Goal: Task Accomplishment & Management: Use online tool/utility

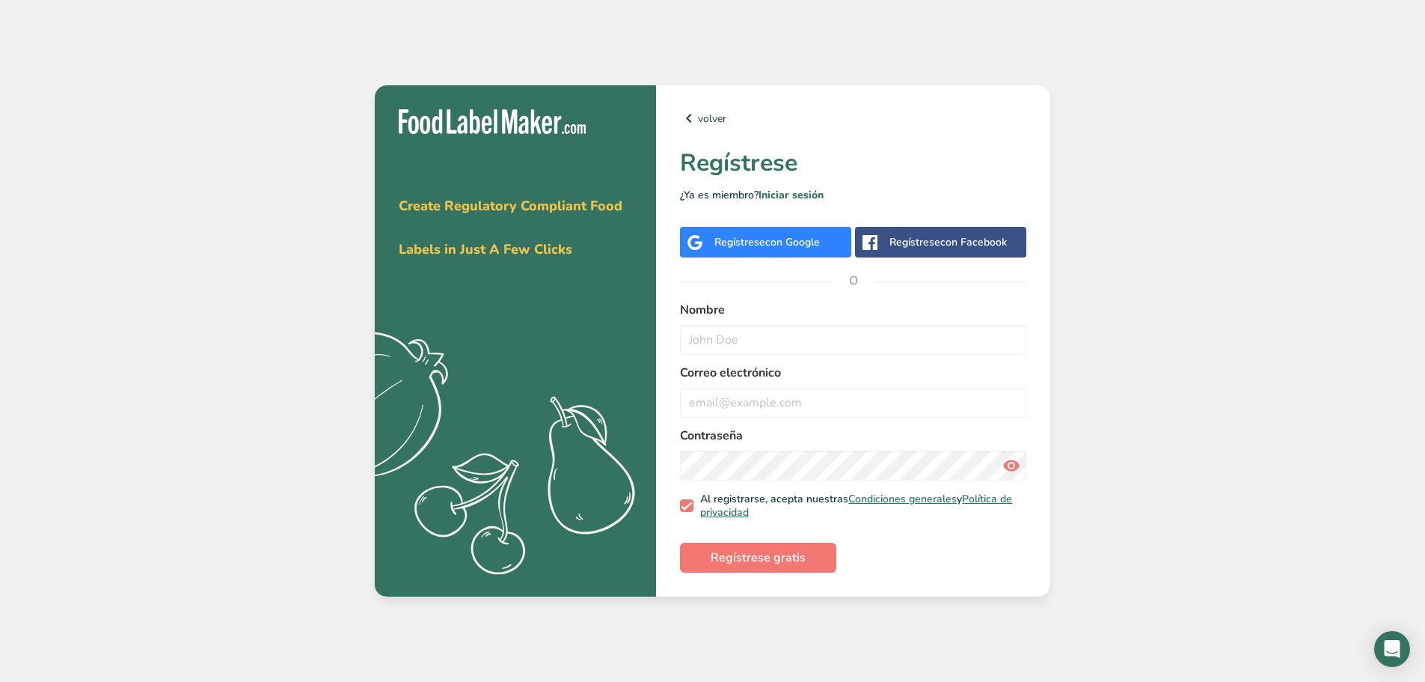
click at [789, 248] on div "Regístrese con Google" at bounding box center [768, 242] width 106 height 16
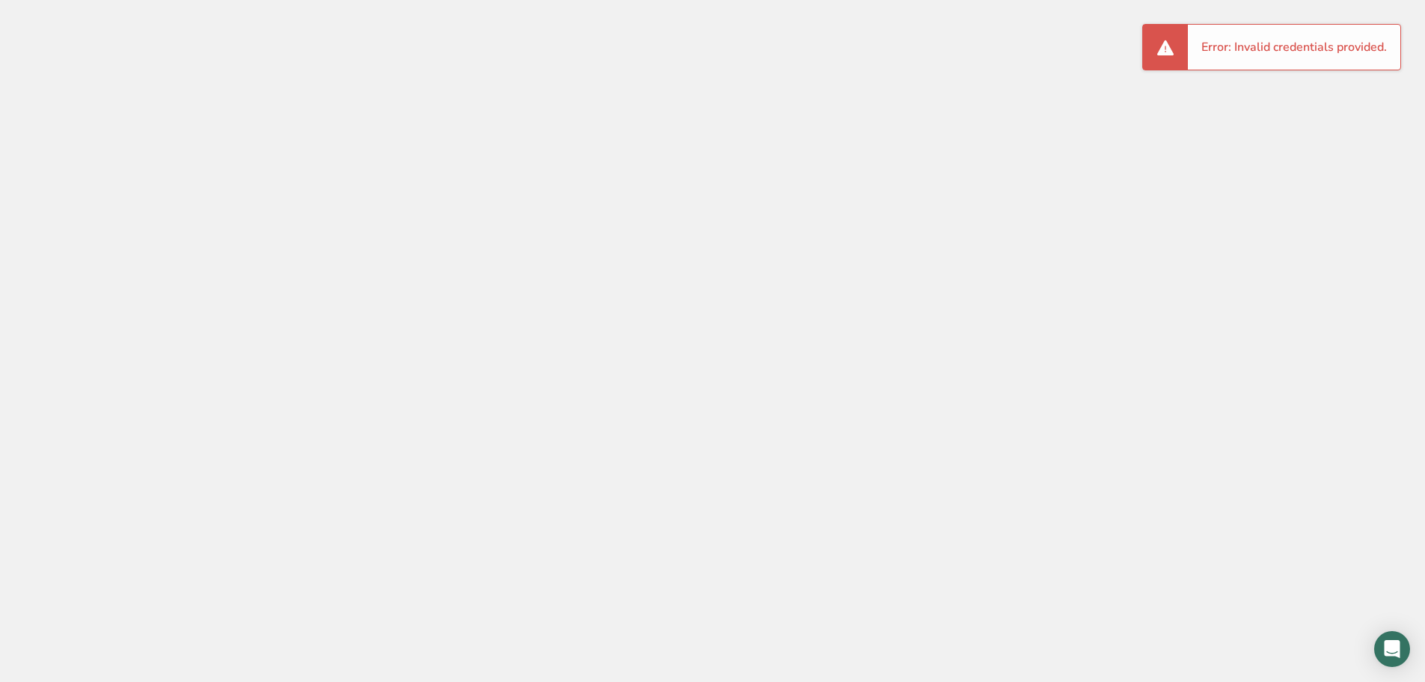
drag, startPoint x: 849, startPoint y: 172, endPoint x: 816, endPoint y: 184, distance: 34.3
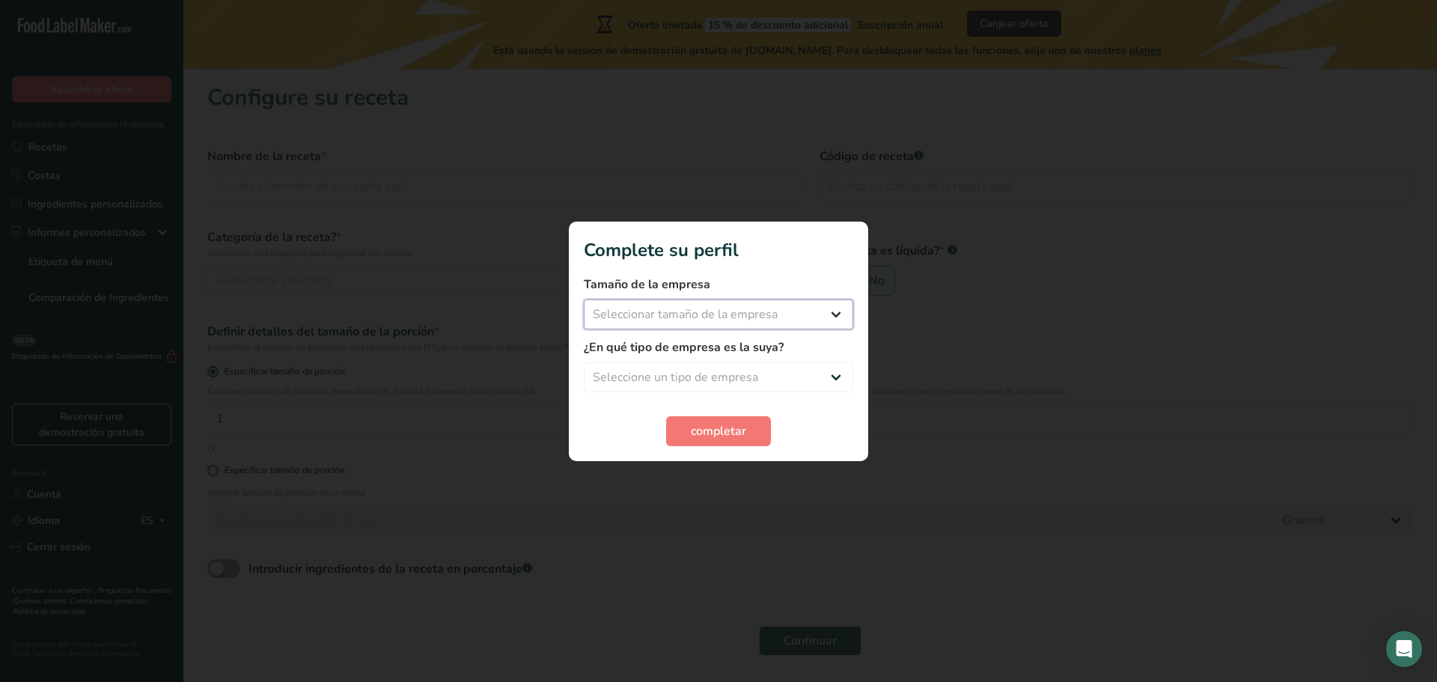
click at [789, 316] on select "Seleccionar tamaño de la empresa Menos de 10 empleados De 10 a 50 empleados De …" at bounding box center [718, 314] width 269 height 30
select select "1"
click at [584, 299] on select "Seleccionar tamaño de la empresa Menos de 10 empleados De 10 a 50 empleados De …" at bounding box center [718, 314] width 269 height 30
click at [766, 370] on select "Seleccione un tipo de empresa Fabricante de alimentos envasados Restaurante y c…" at bounding box center [718, 377] width 269 height 30
select select "3"
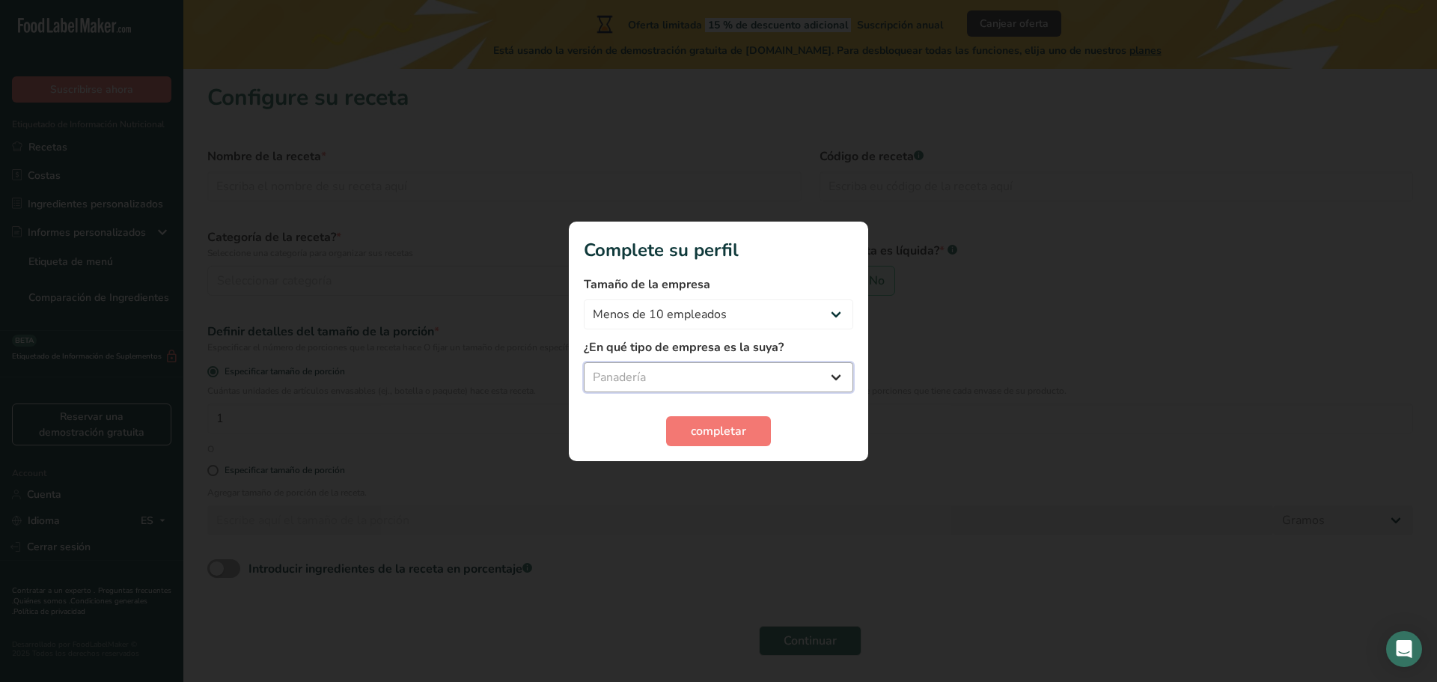
click at [584, 362] on select "Seleccione un tipo de empresa Fabricante de alimentos envasados Restaurante y c…" at bounding box center [718, 377] width 269 height 30
click at [709, 429] on span "completar" at bounding box center [718, 431] width 55 height 18
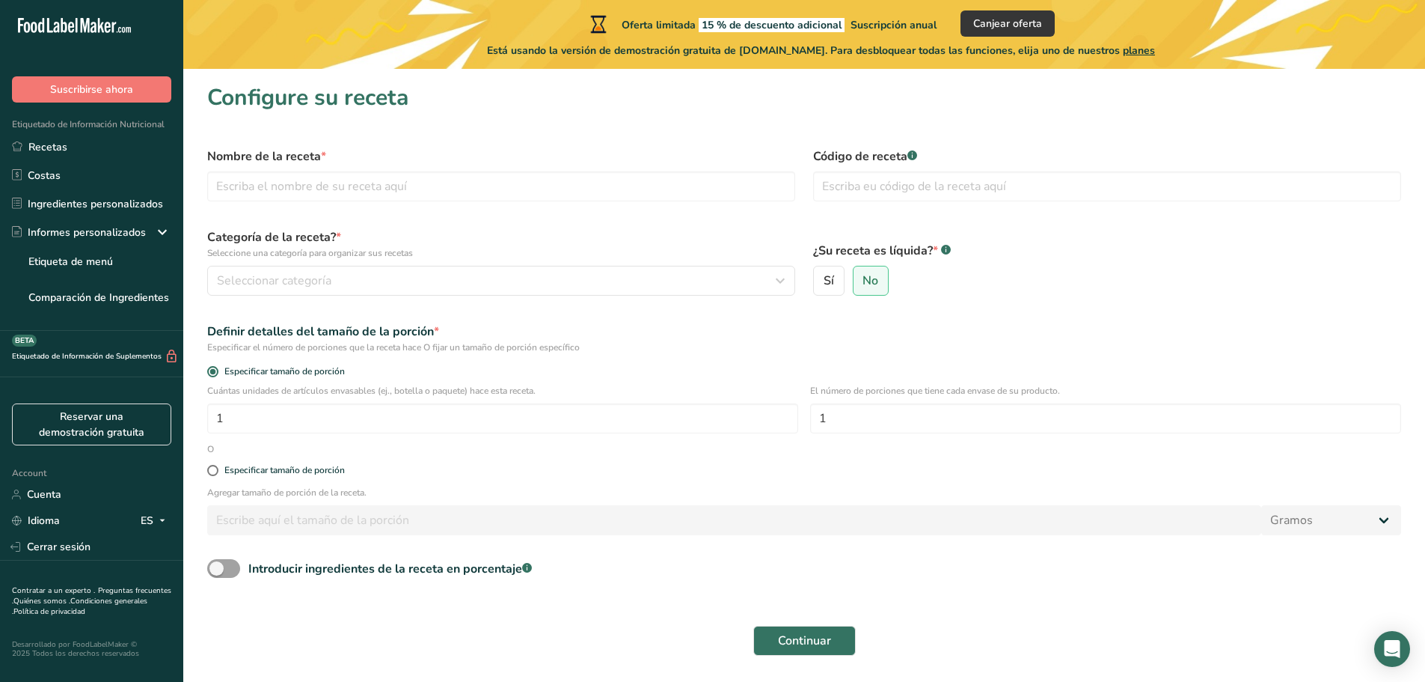
click at [301, 462] on div "Especificar tamaño de porción" at bounding box center [804, 471] width 1212 height 30
click at [301, 471] on div "Especificar tamaño de porción" at bounding box center [284, 470] width 120 height 11
click at [217, 471] on input "Especificar tamaño de porción" at bounding box center [212, 470] width 10 height 10
radio input "true"
radio input "false"
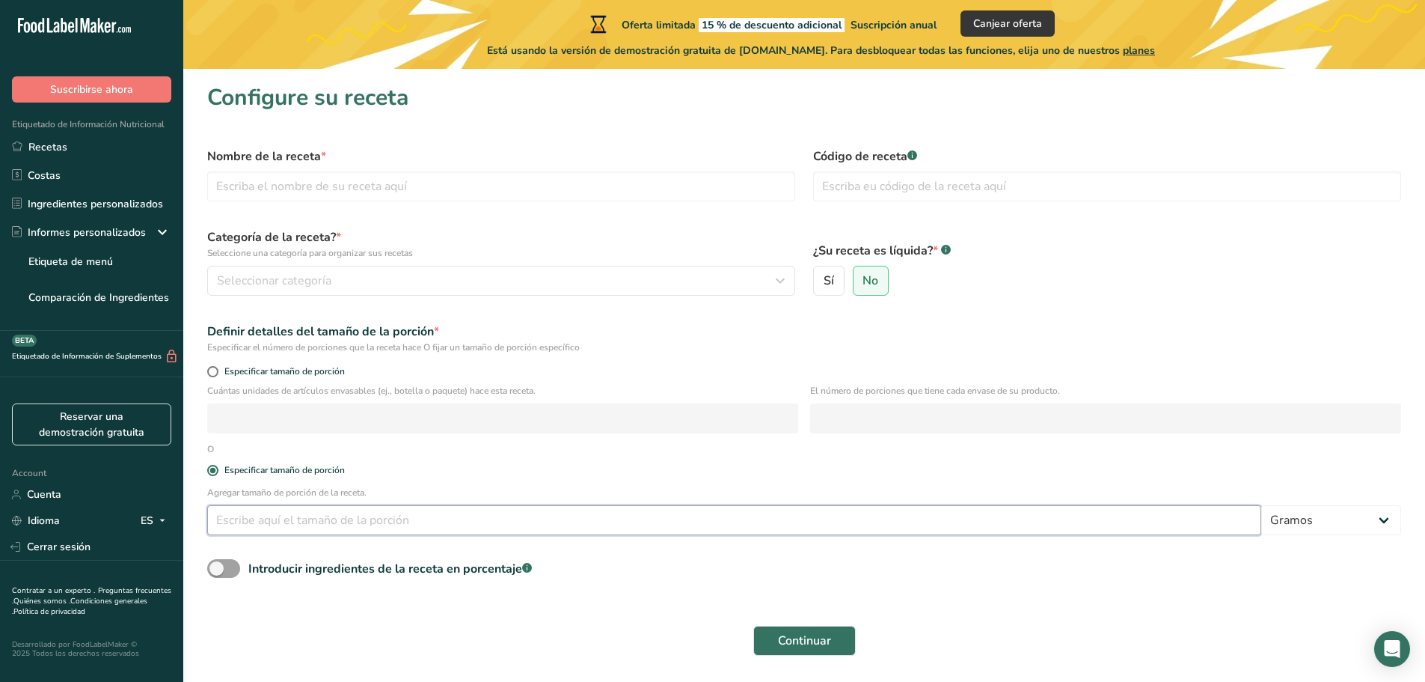
click at [358, 525] on input "number" at bounding box center [734, 520] width 1054 height 30
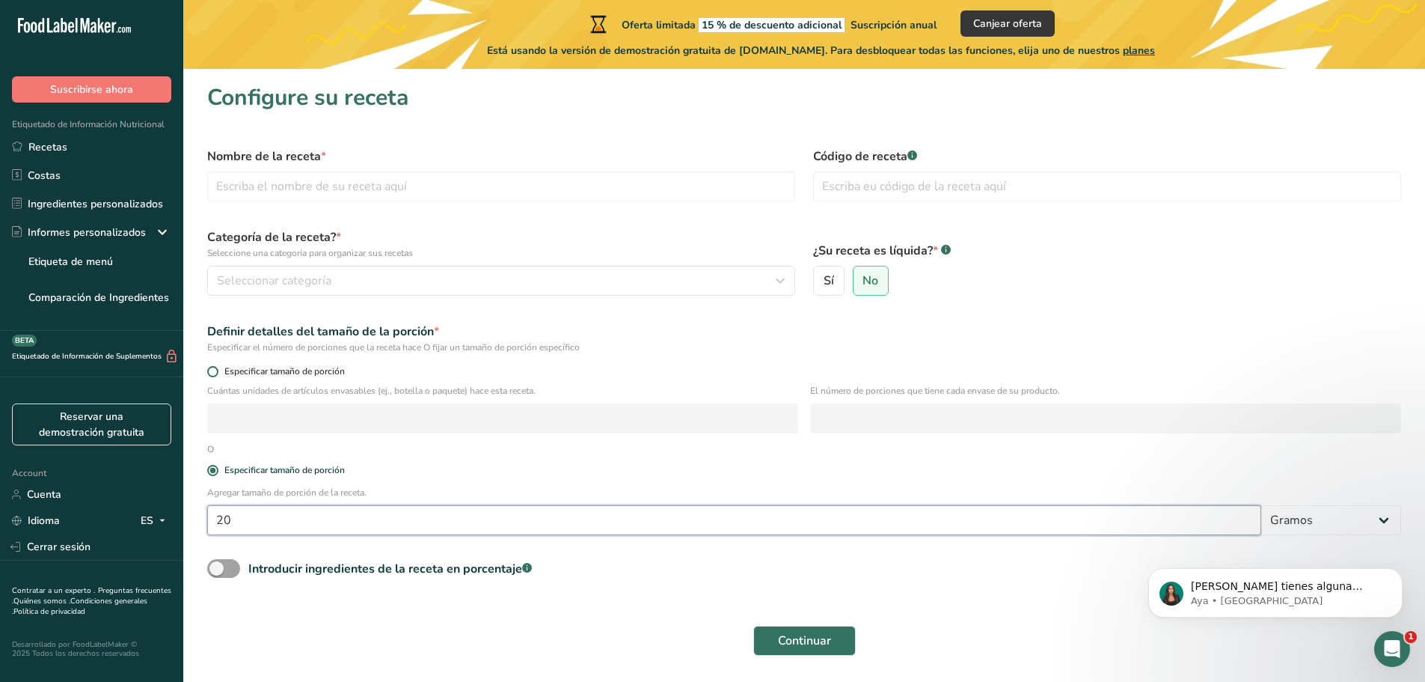
type input "20"
click at [218, 369] on span at bounding box center [212, 371] width 11 height 11
click at [217, 369] on input "Especificar tamaño de porción" at bounding box center [212, 372] width 10 height 10
radio input "true"
radio input "false"
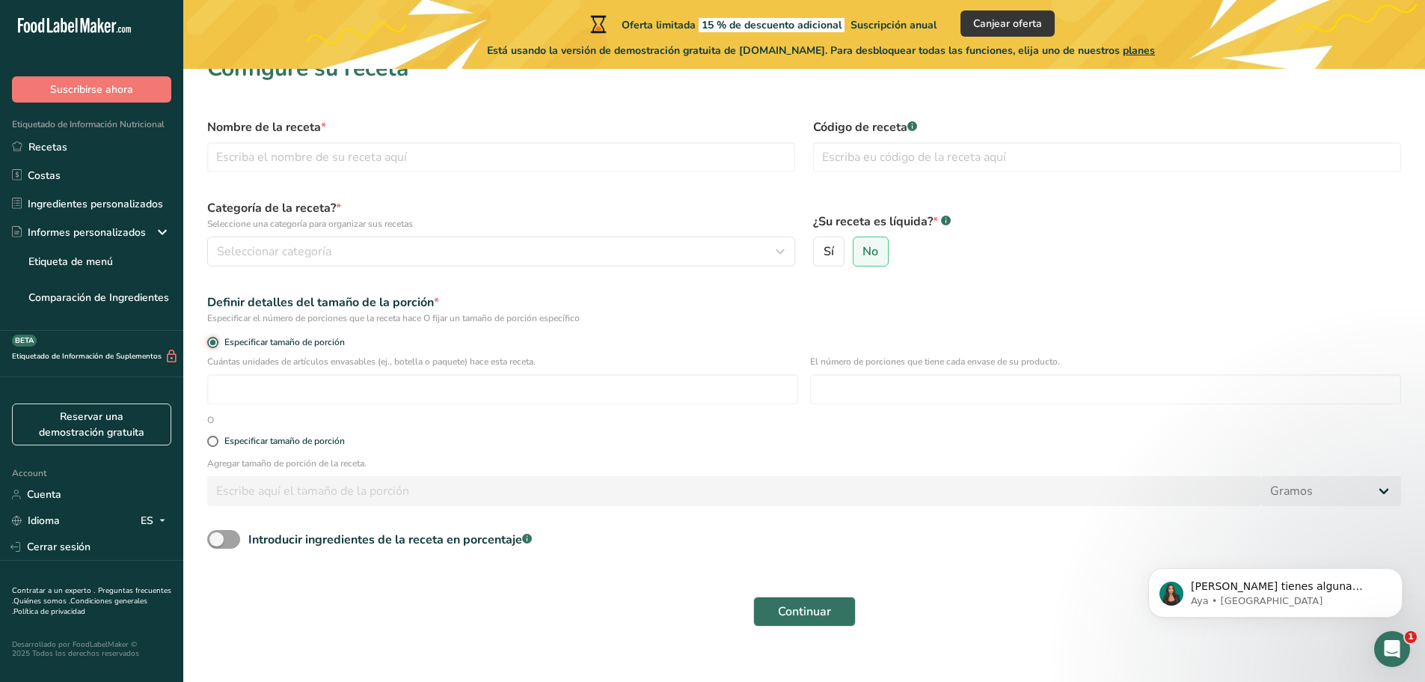
scroll to position [46, 0]
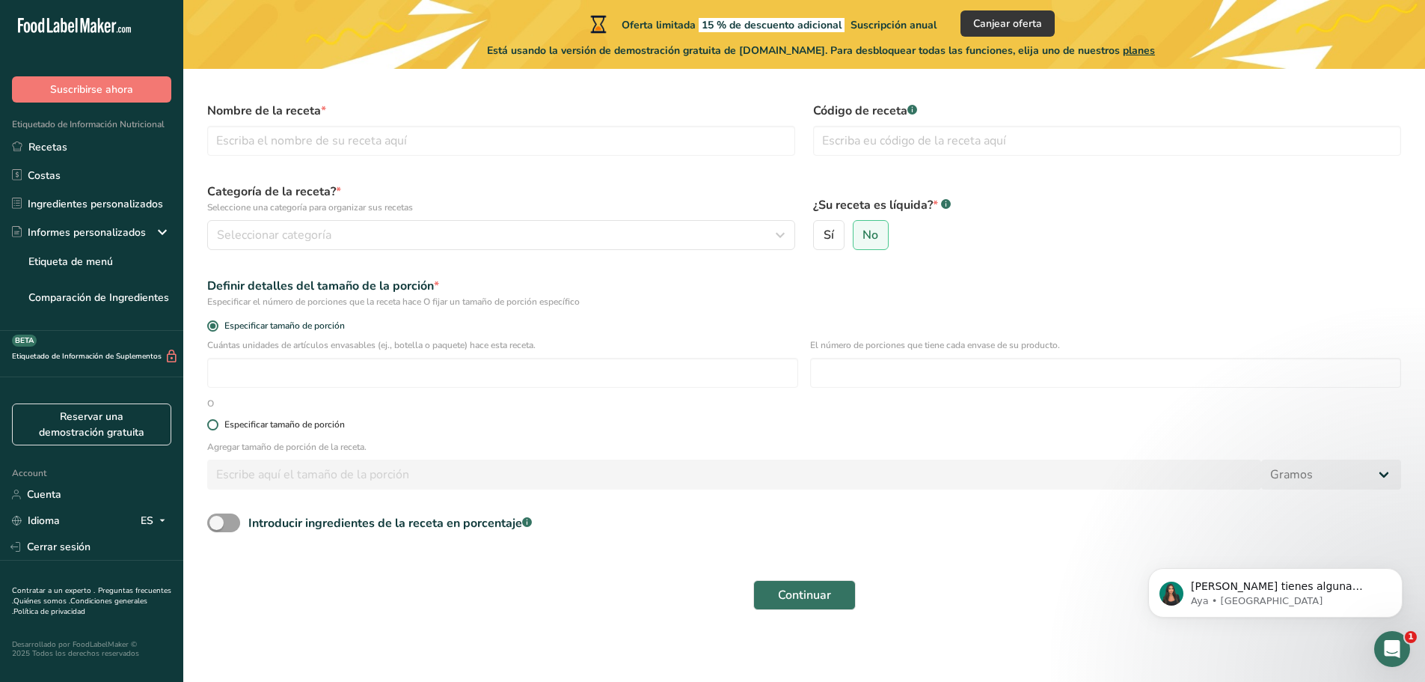
click at [216, 420] on span at bounding box center [212, 424] width 11 height 11
click at [216, 420] on input "Especificar tamaño de porción" at bounding box center [212, 425] width 10 height 10
radio input "true"
radio input "false"
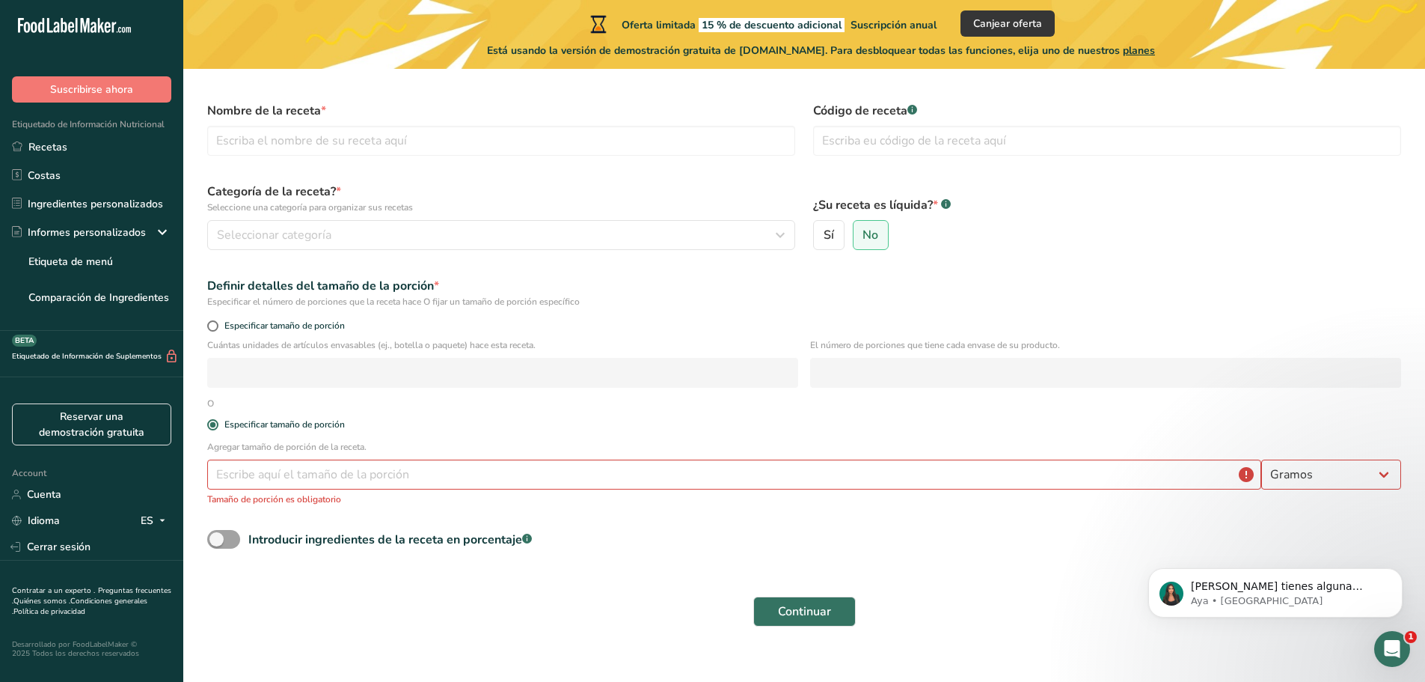
click at [235, 459] on div "Agregar tamaño de porción de la receta. Gramos kg mg mcg libras onza litro mL o…" at bounding box center [804, 477] width 1212 height 75
click at [241, 471] on input "number" at bounding box center [734, 474] width 1054 height 30
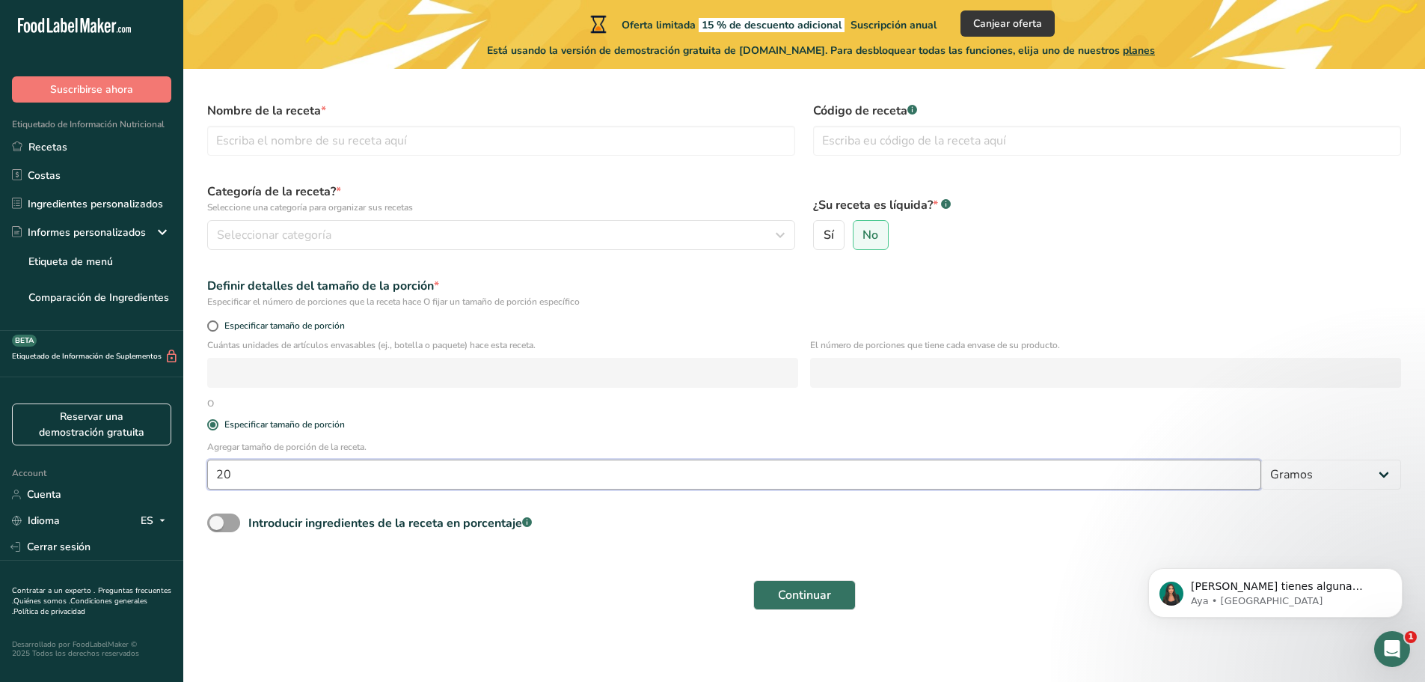
type input "20"
click at [351, 577] on div "Continuar" at bounding box center [804, 595] width 1212 height 48
drag, startPoint x: 306, startPoint y: 238, endPoint x: 315, endPoint y: 186, distance: 52.4
click at [309, 237] on span "Seleccionar categoría" at bounding box center [274, 235] width 114 height 18
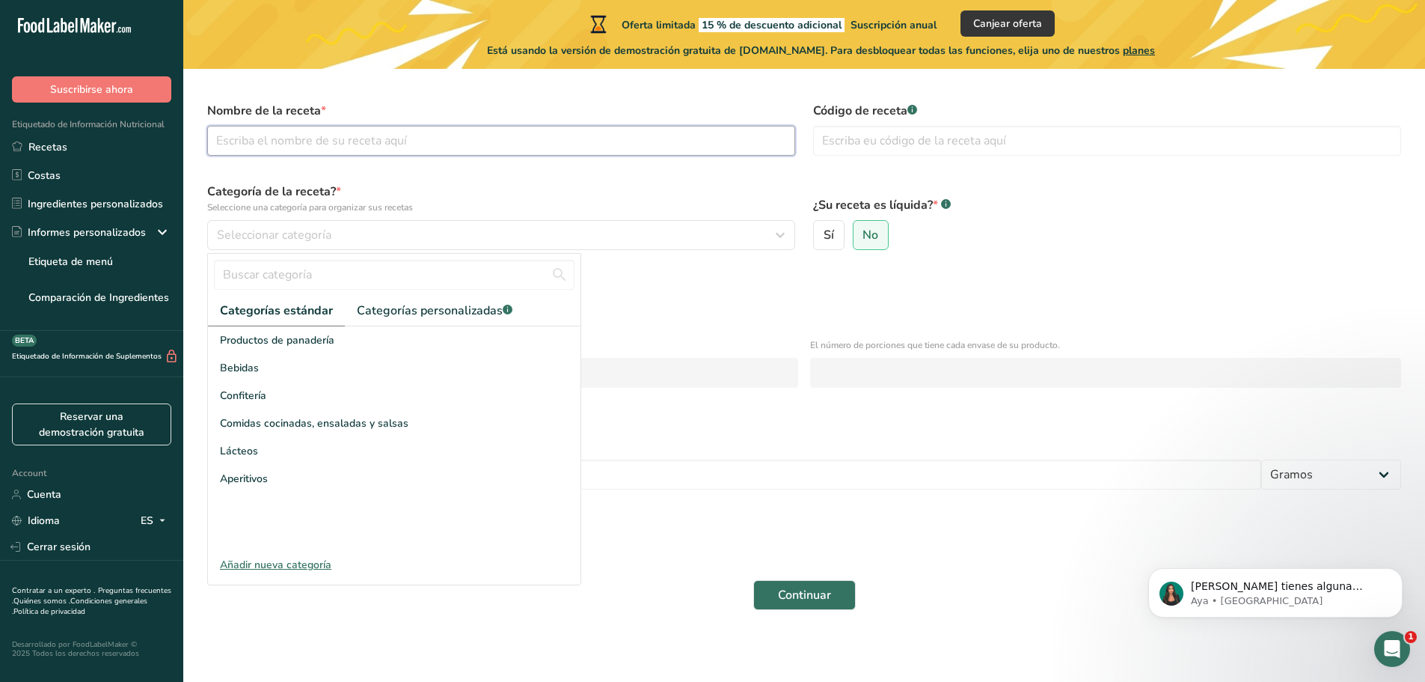
click at [314, 138] on input "text" at bounding box center [501, 141] width 588 height 30
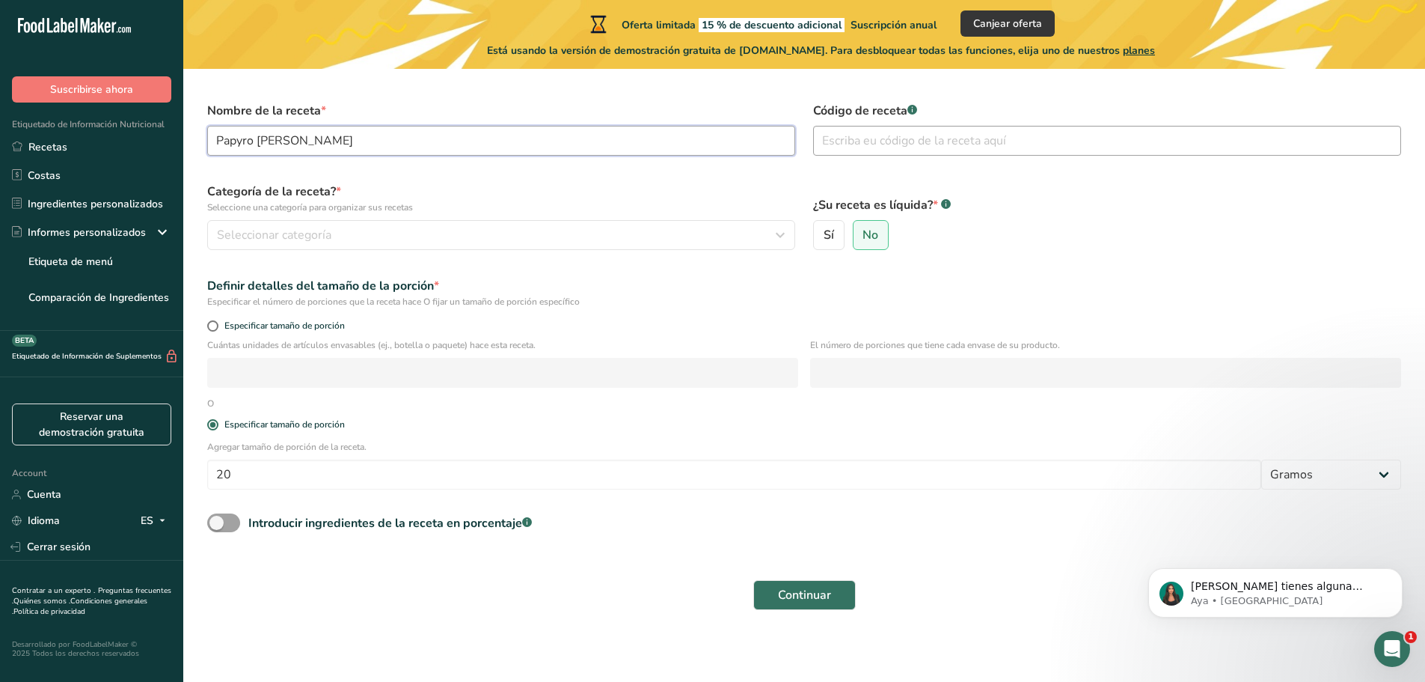
type input "Papyro de pina"
click at [920, 152] on input "text" at bounding box center [1107, 141] width 588 height 30
click at [522, 248] on button "Seleccionar categoría" at bounding box center [501, 235] width 588 height 30
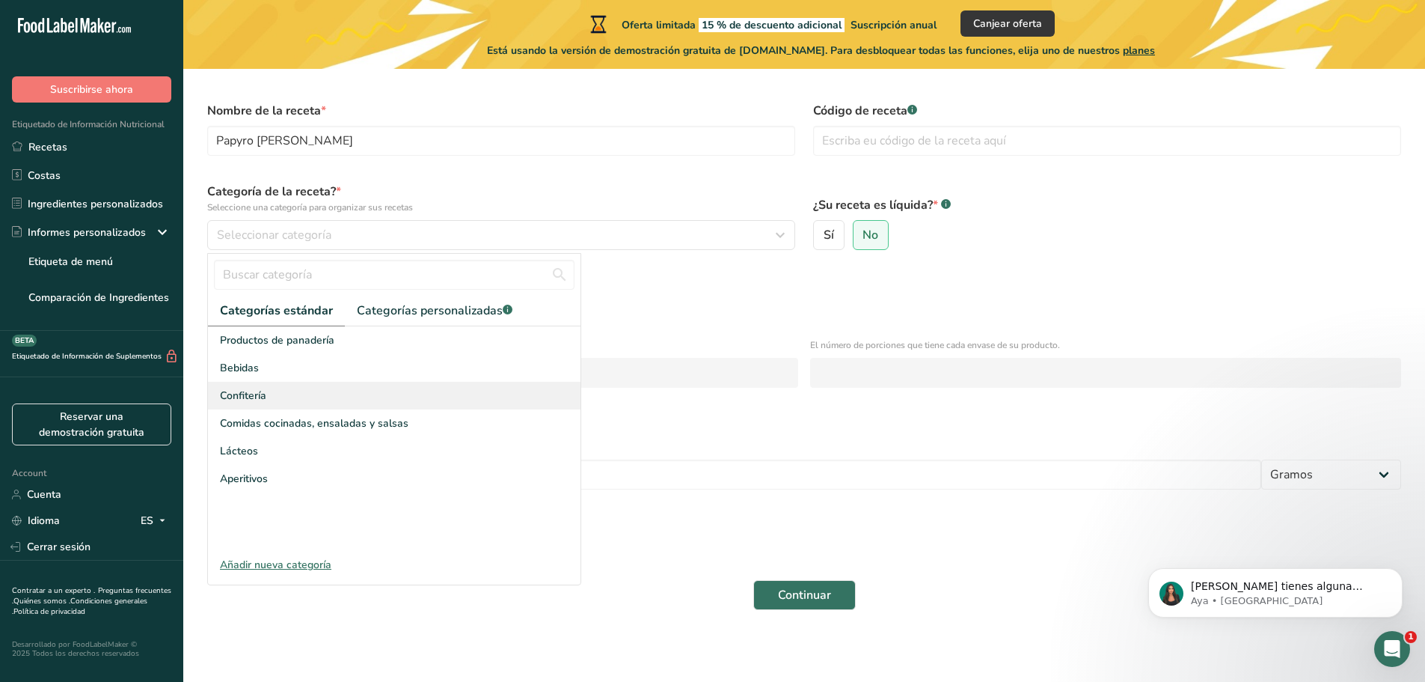
click at [302, 397] on div "Confitería" at bounding box center [394, 396] width 373 height 28
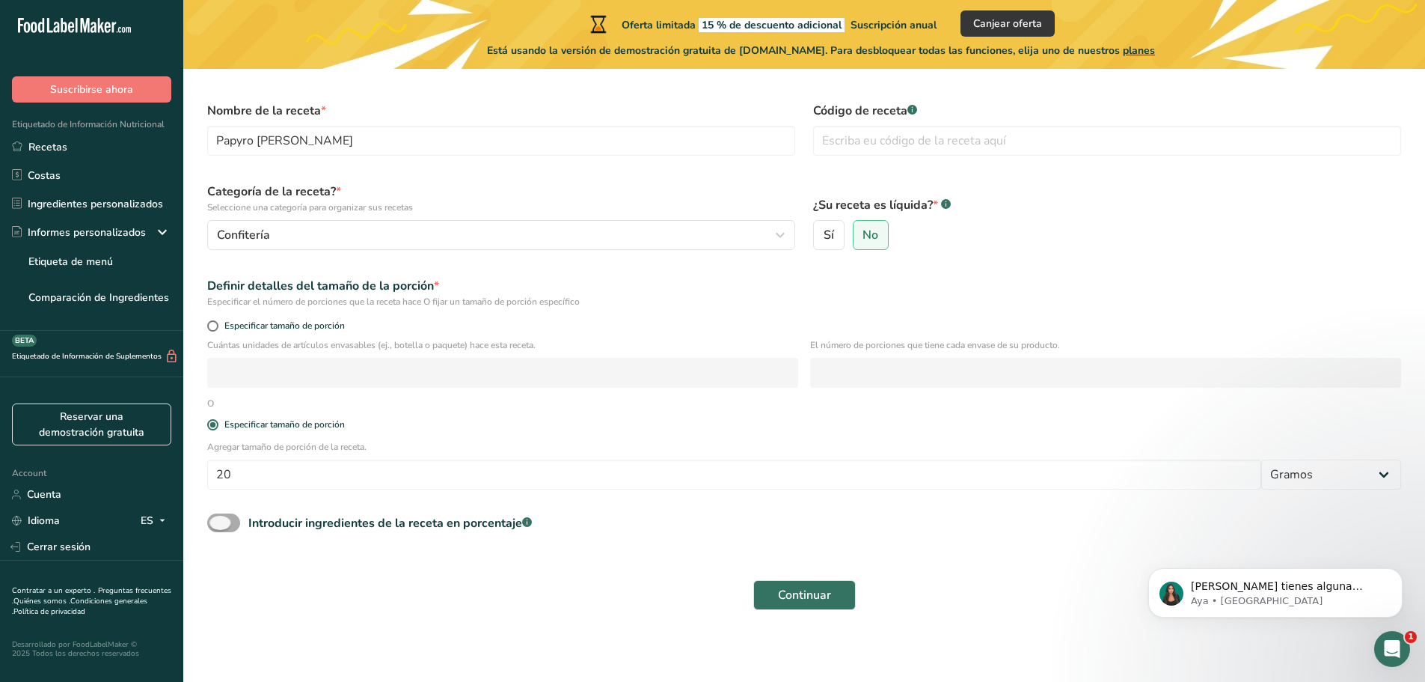
click at [214, 523] on span at bounding box center [223, 522] width 33 height 19
click at [214, 523] on input "Introducir ingredientes de la receta en porcentaje .a-a{fill:#347362;}.b-a{fill…" at bounding box center [212, 523] width 10 height 10
checkbox input "true"
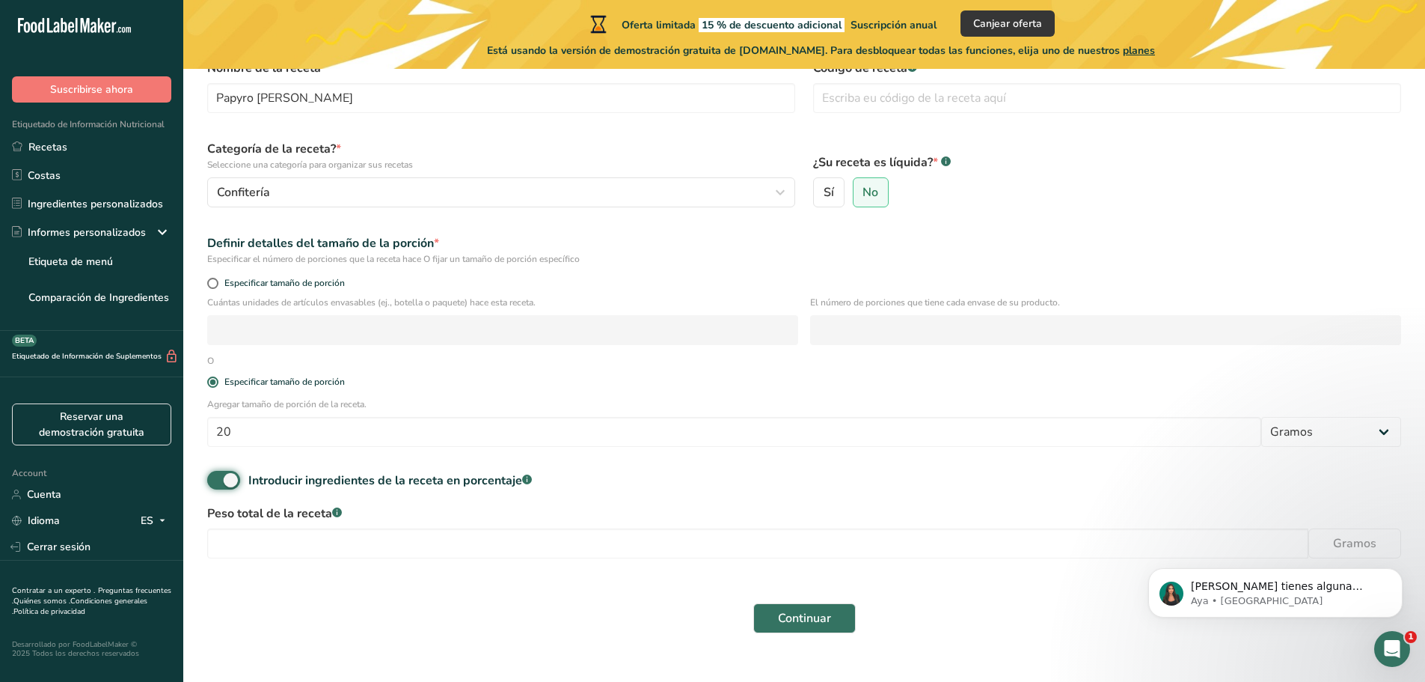
scroll to position [111, 0]
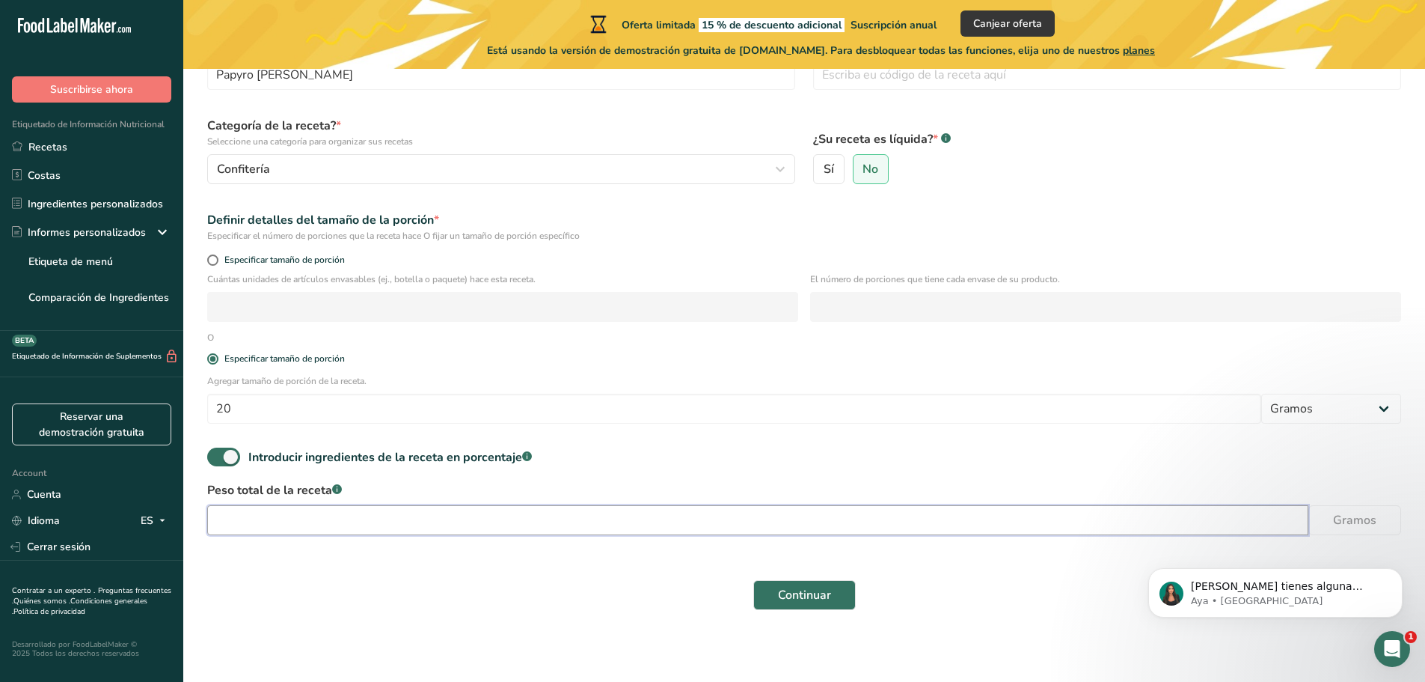
click at [340, 521] on input "number" at bounding box center [757, 520] width 1101 height 30
type input "170"
click at [771, 601] on button "Continuar" at bounding box center [805, 595] width 103 height 30
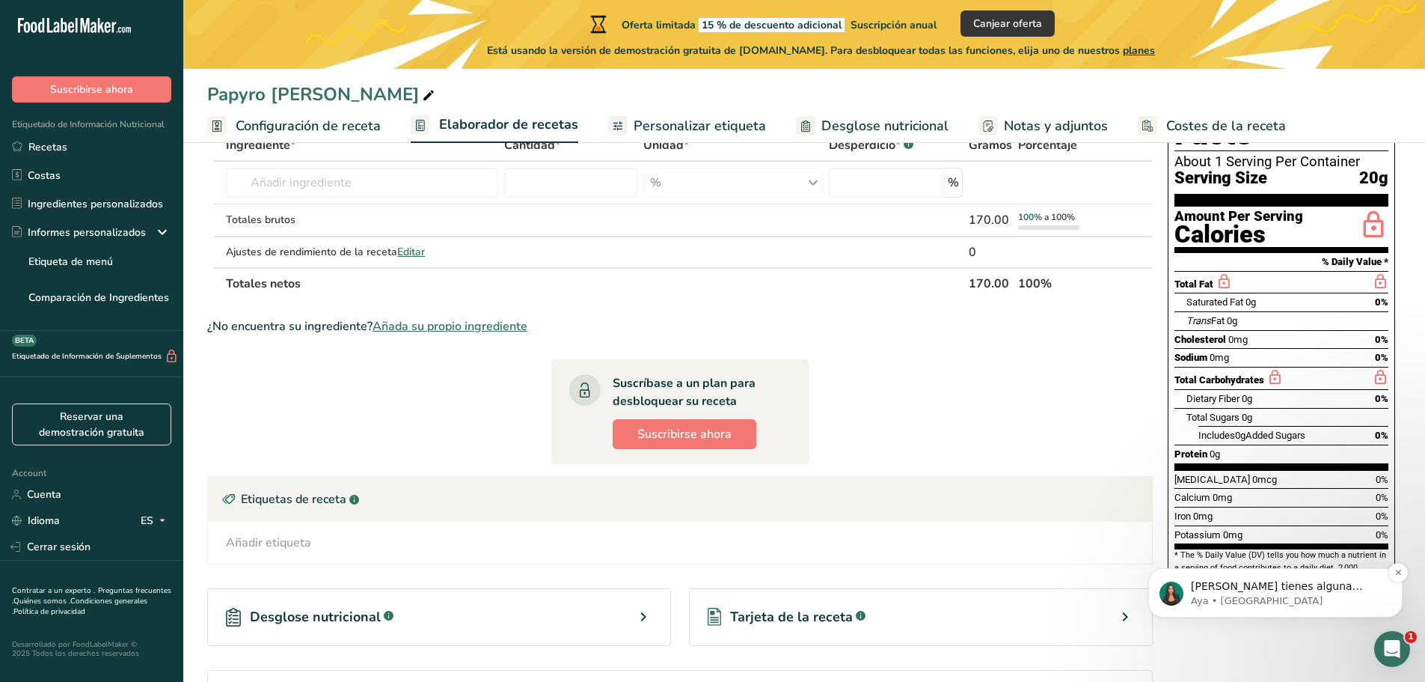
scroll to position [150, 0]
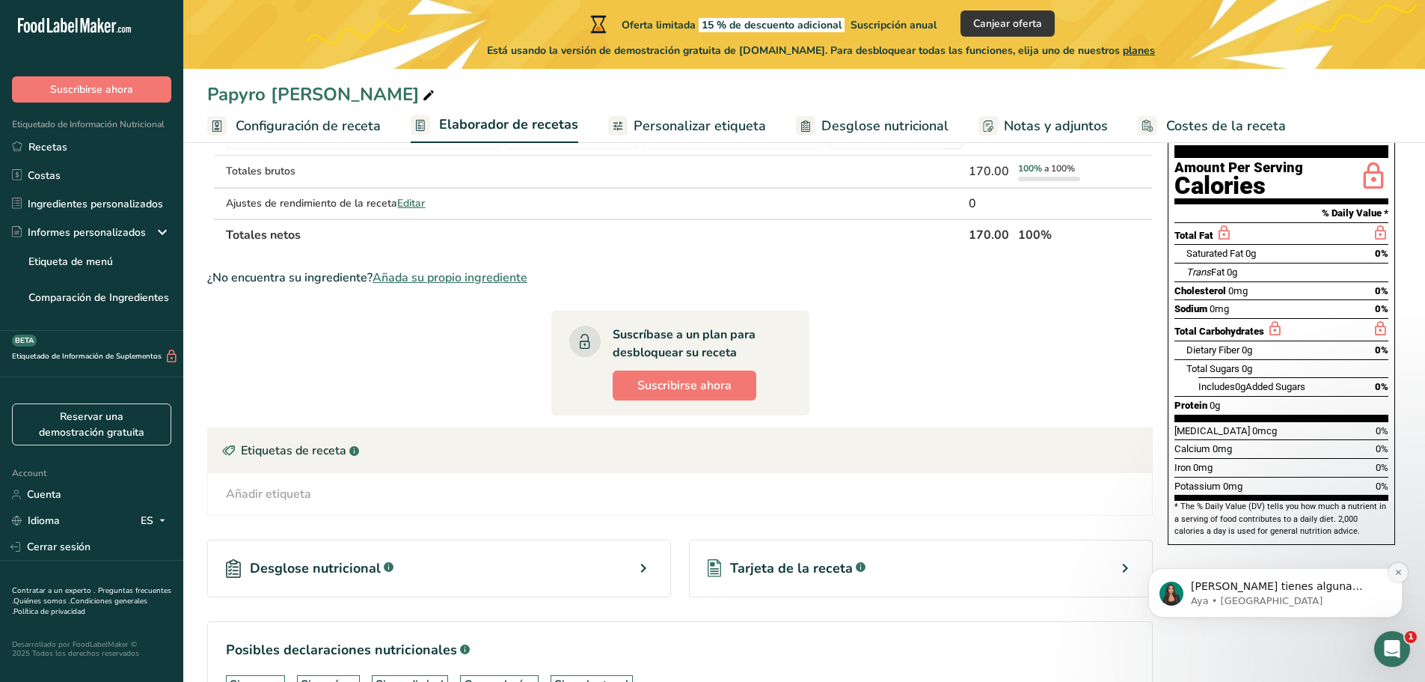
click at [1402, 570] on icon "Dismiss notification" at bounding box center [1399, 572] width 8 height 8
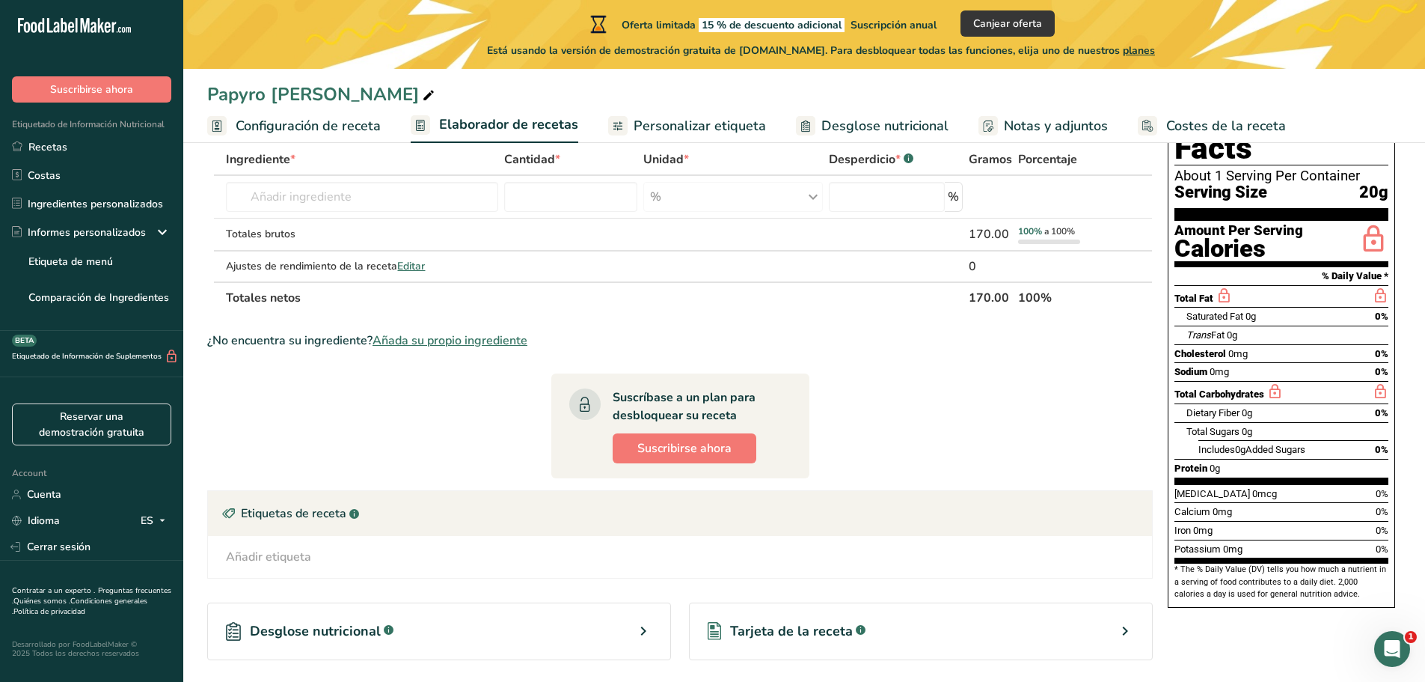
scroll to position [0, 0]
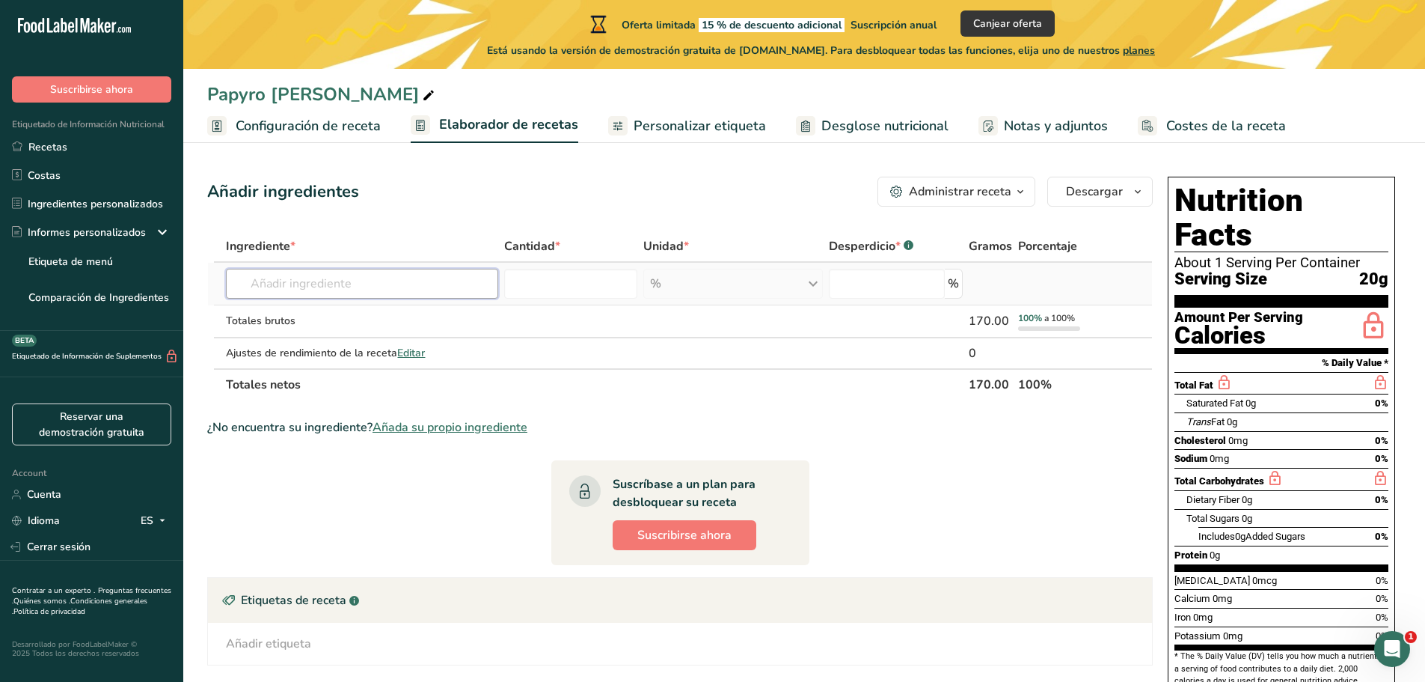
click at [346, 284] on input "text" at bounding box center [362, 284] width 272 height 30
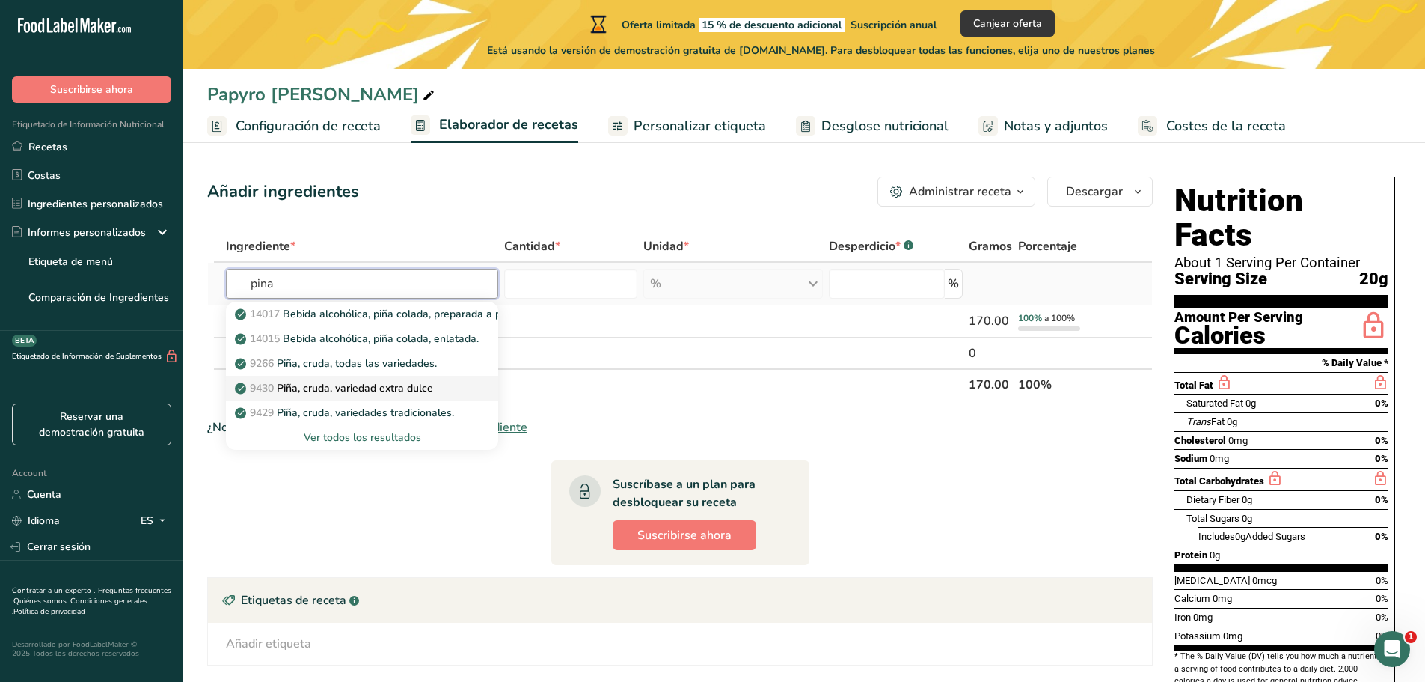
type input "pina"
click at [451, 390] on div "9430 Piña, cruda, variedad extra dulce" at bounding box center [350, 388] width 224 height 16
type input "Pineapple, raw, extra sweet variety"
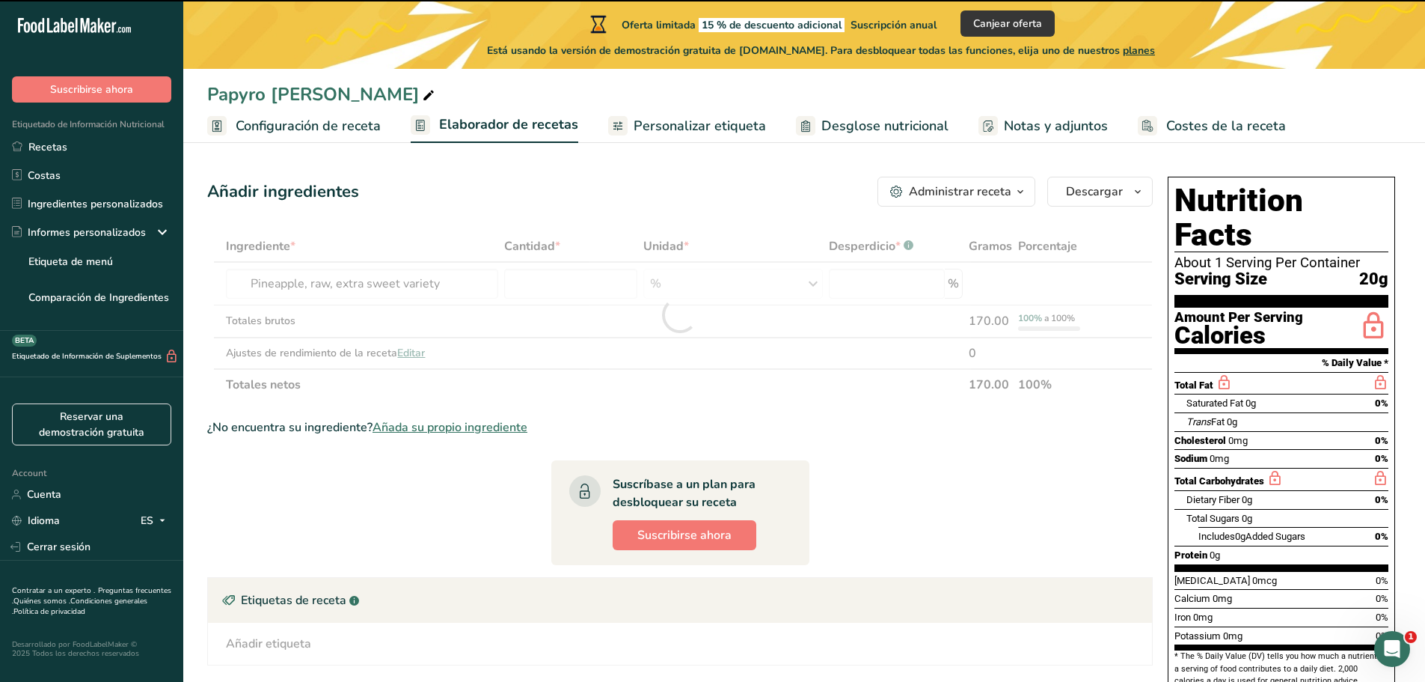
type input "0"
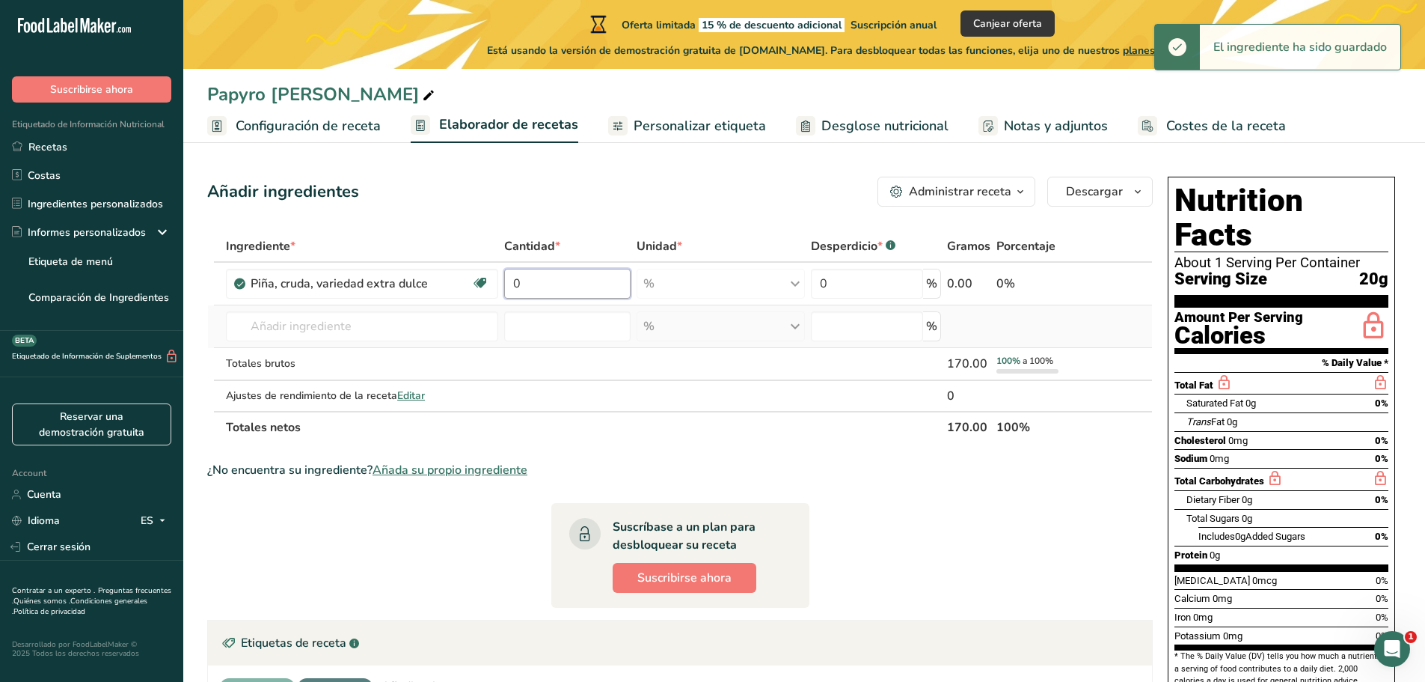
drag, startPoint x: 575, startPoint y: 284, endPoint x: 430, endPoint y: 306, distance: 146.8
click at [430, 306] on tbody "Piña, cruda, variedad extra dulce Fuente de antioxidantes Libre de lácteos Libr…" at bounding box center [680, 337] width 944 height 148
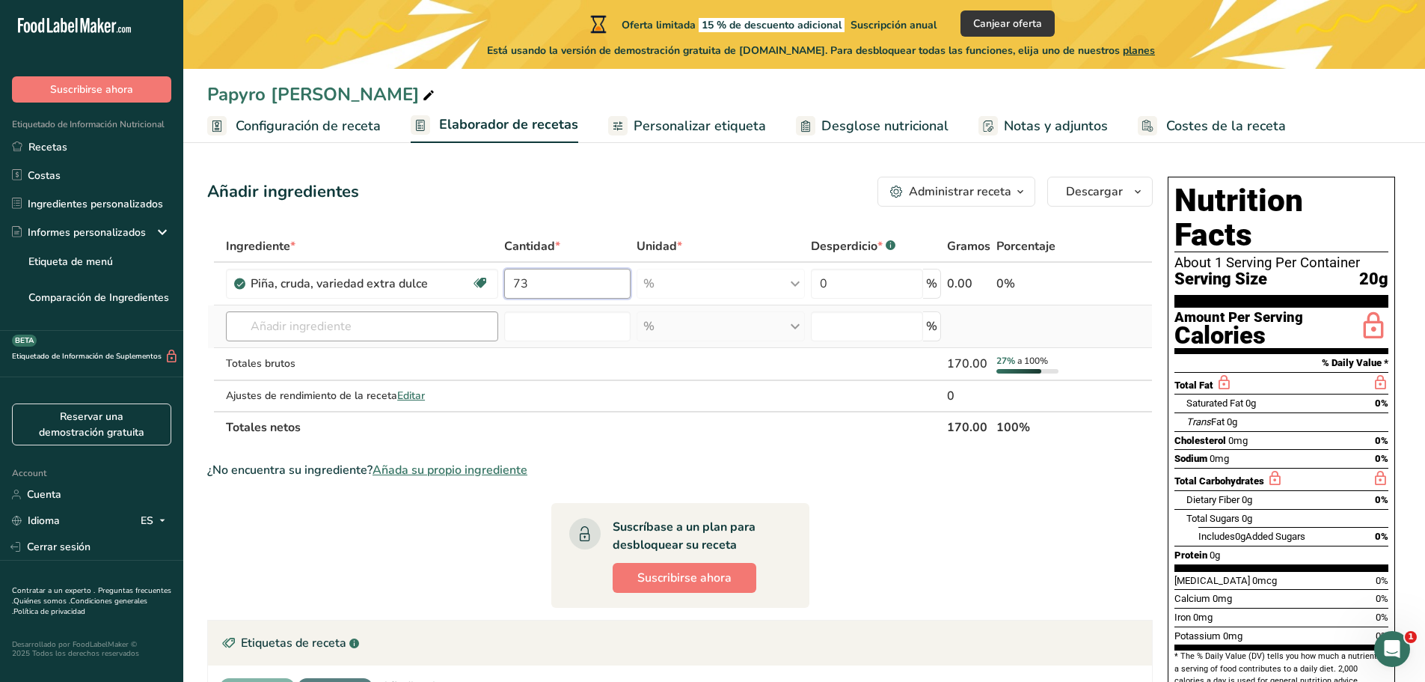
type input "73"
click at [424, 333] on div "Ingrediente * Cantidad * Unidad * Desperdicio * .a-a{fill:#347362;}.b-a{fill:#f…" at bounding box center [680, 336] width 946 height 213
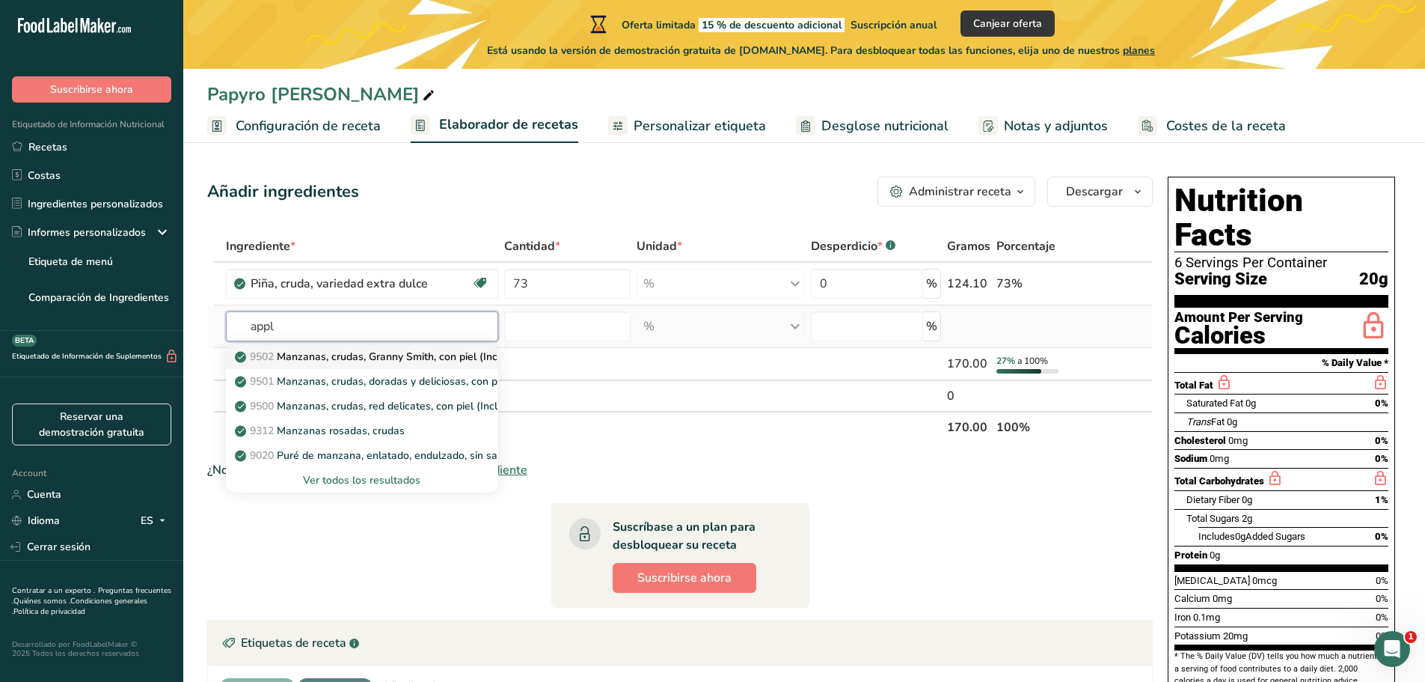
type input "appl"
click at [444, 351] on p "9502 Manzanas, crudas, Granny Smith, con piel (Incluye alimentos para el Progra…" at bounding box center [544, 357] width 613 height 16
type input "Apples, raw, granny smith, with skin (Includes foods for USDA's Food Distributi…"
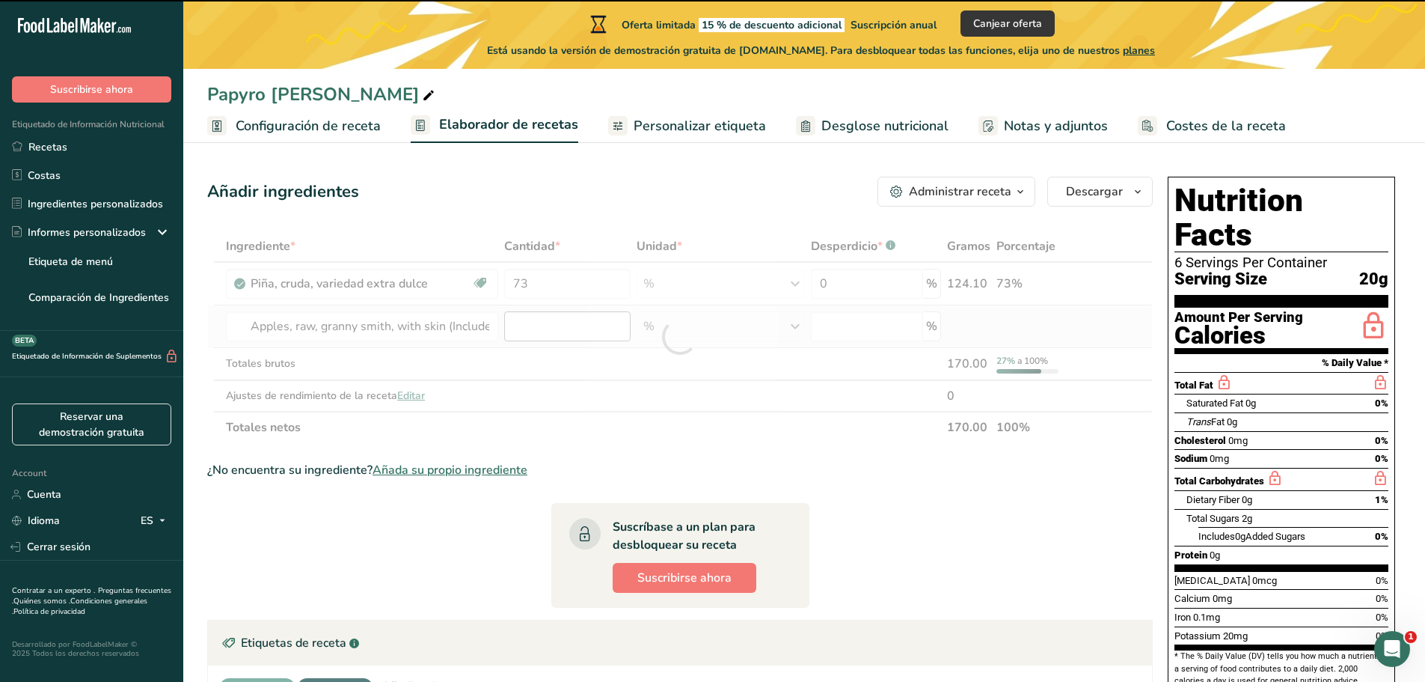
type input "0"
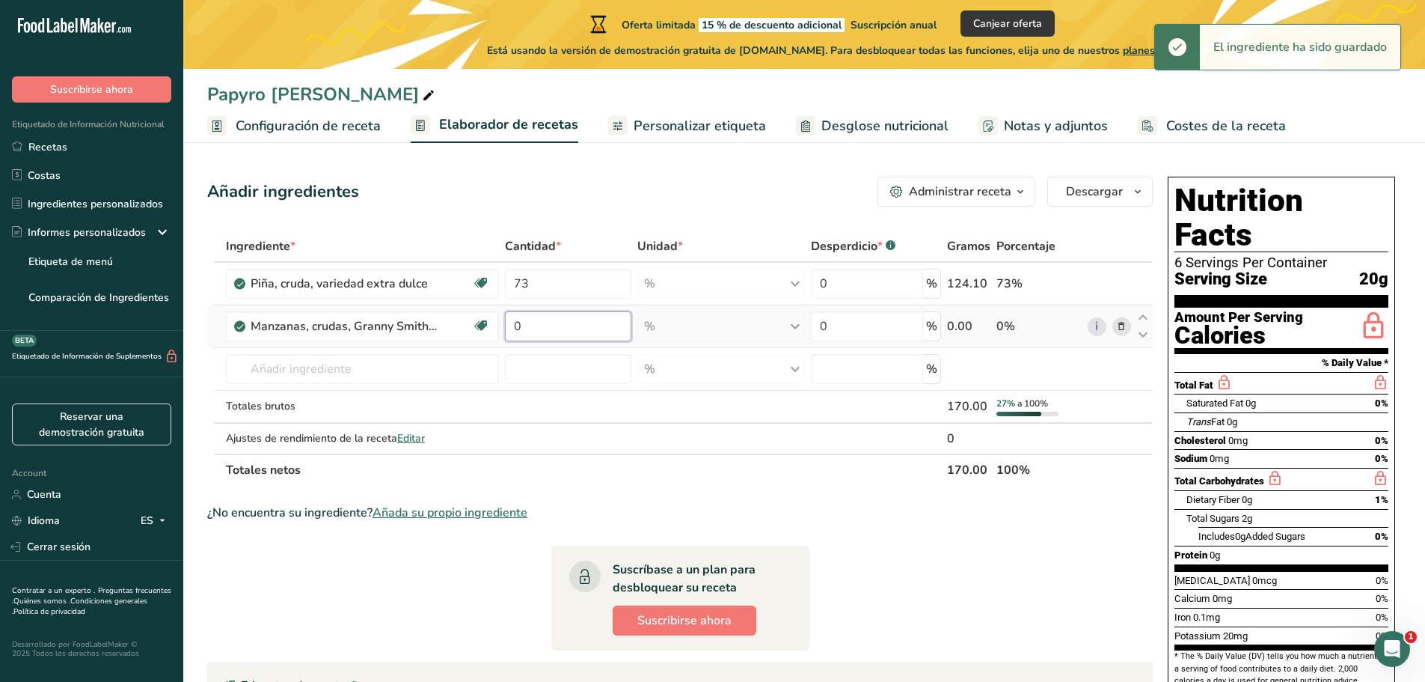
click at [564, 329] on input "0" at bounding box center [568, 326] width 126 height 30
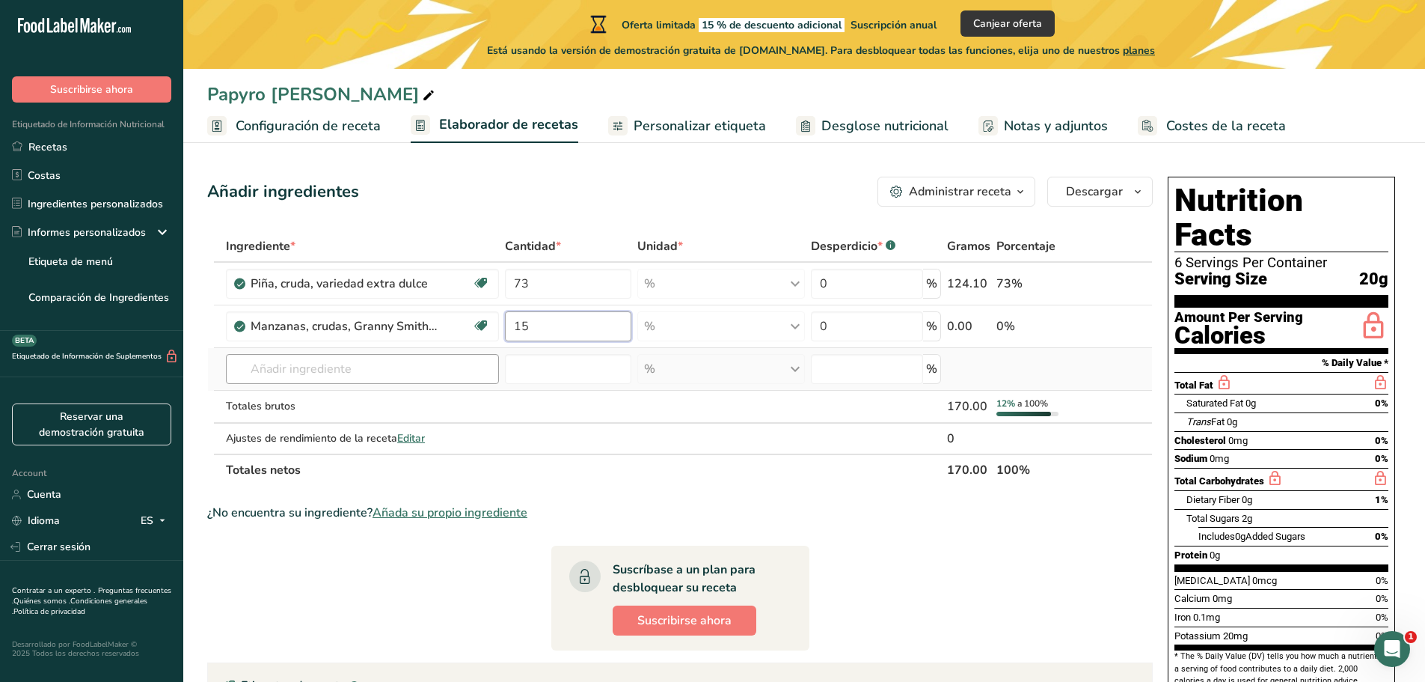
type input "15"
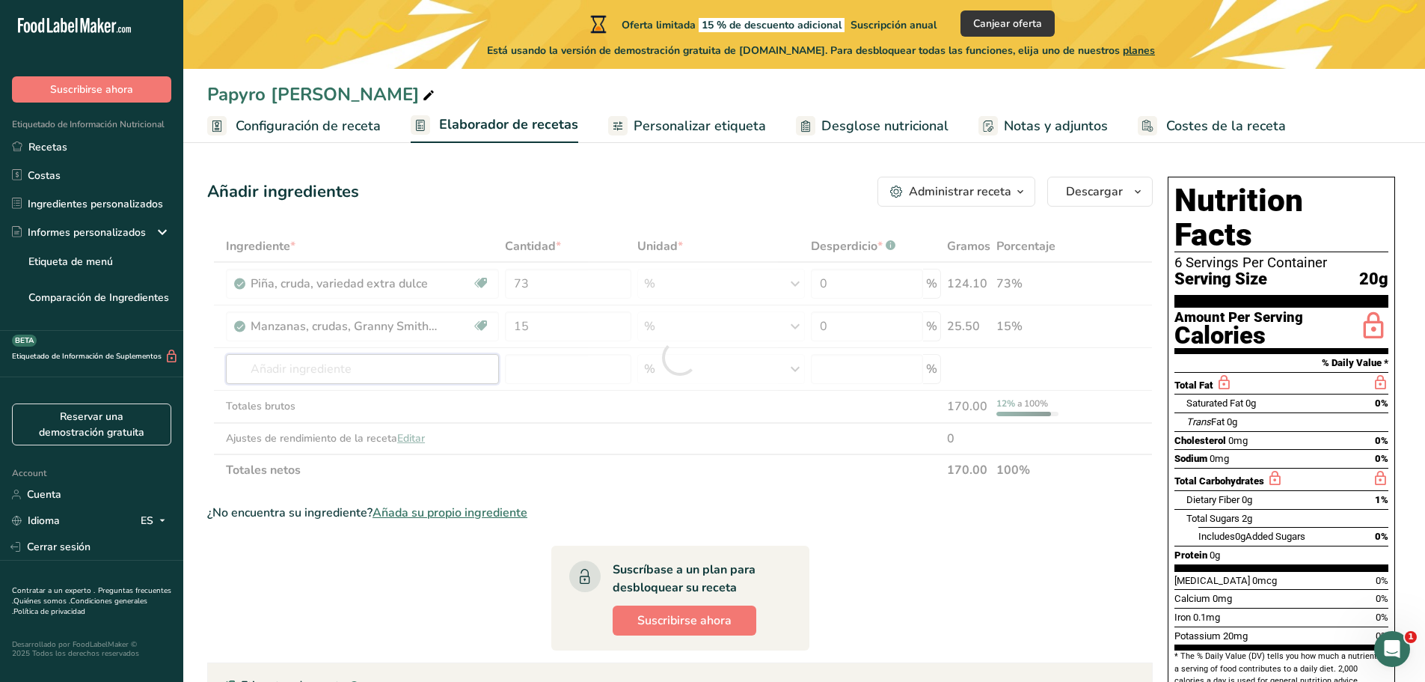
click at [335, 367] on div "Ingrediente * Cantidad * Unidad * Desperdicio * .a-a{fill:#347362;}.b-a{fill:#f…" at bounding box center [680, 357] width 946 height 255
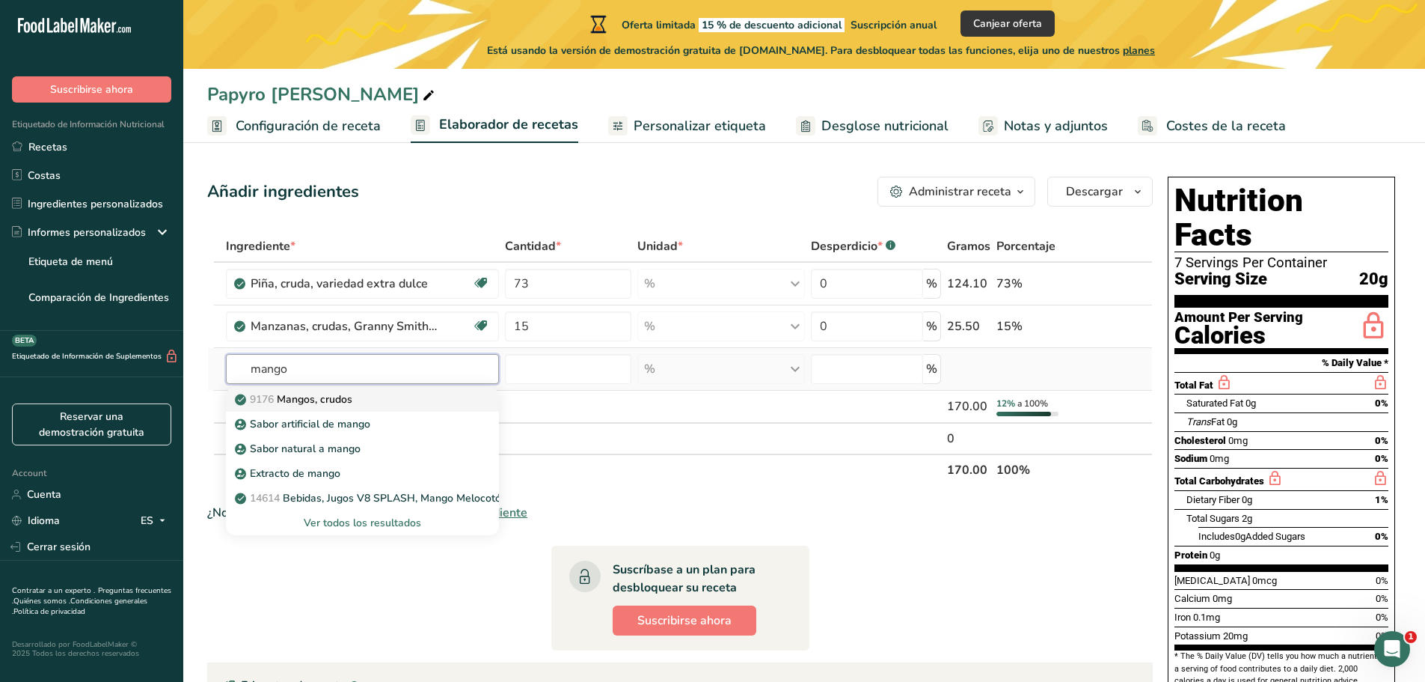
type input "mango"
click at [364, 404] on div "9176 Mangos, crudos" at bounding box center [350, 399] width 225 height 16
type input "Mangos, raw"
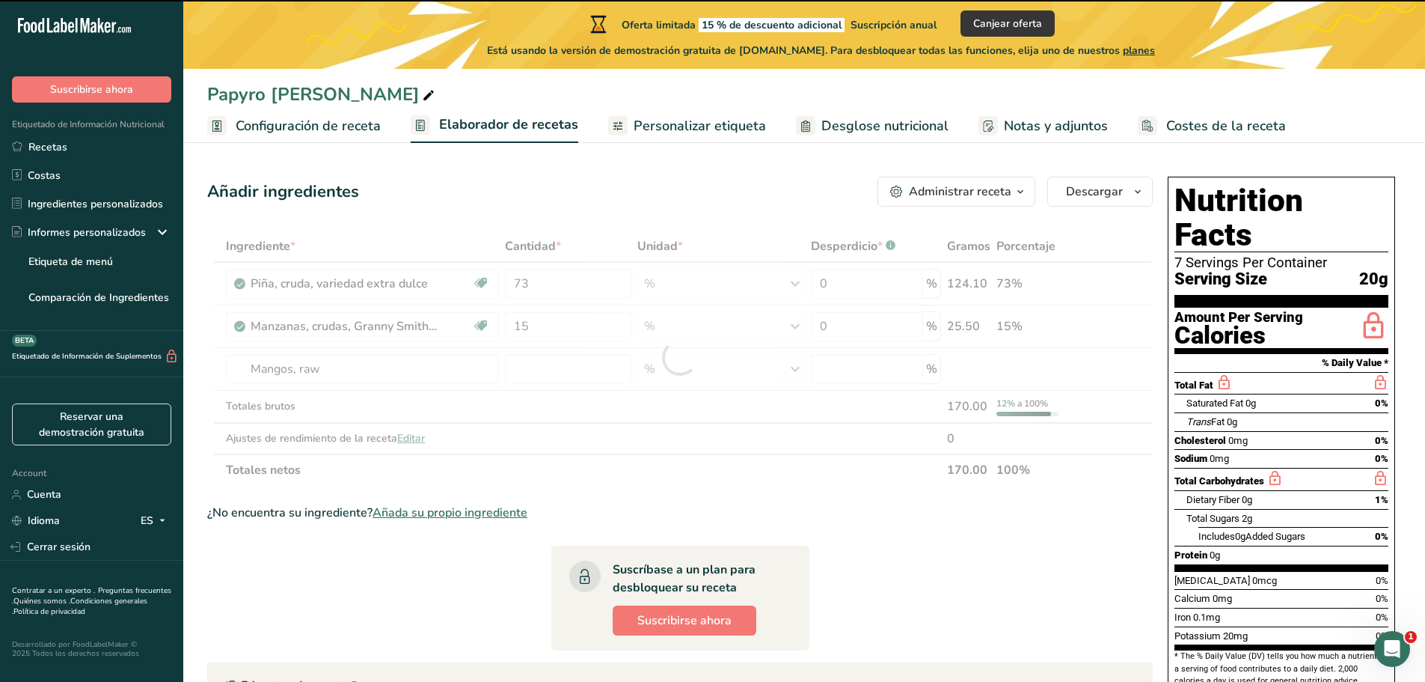
type input "0"
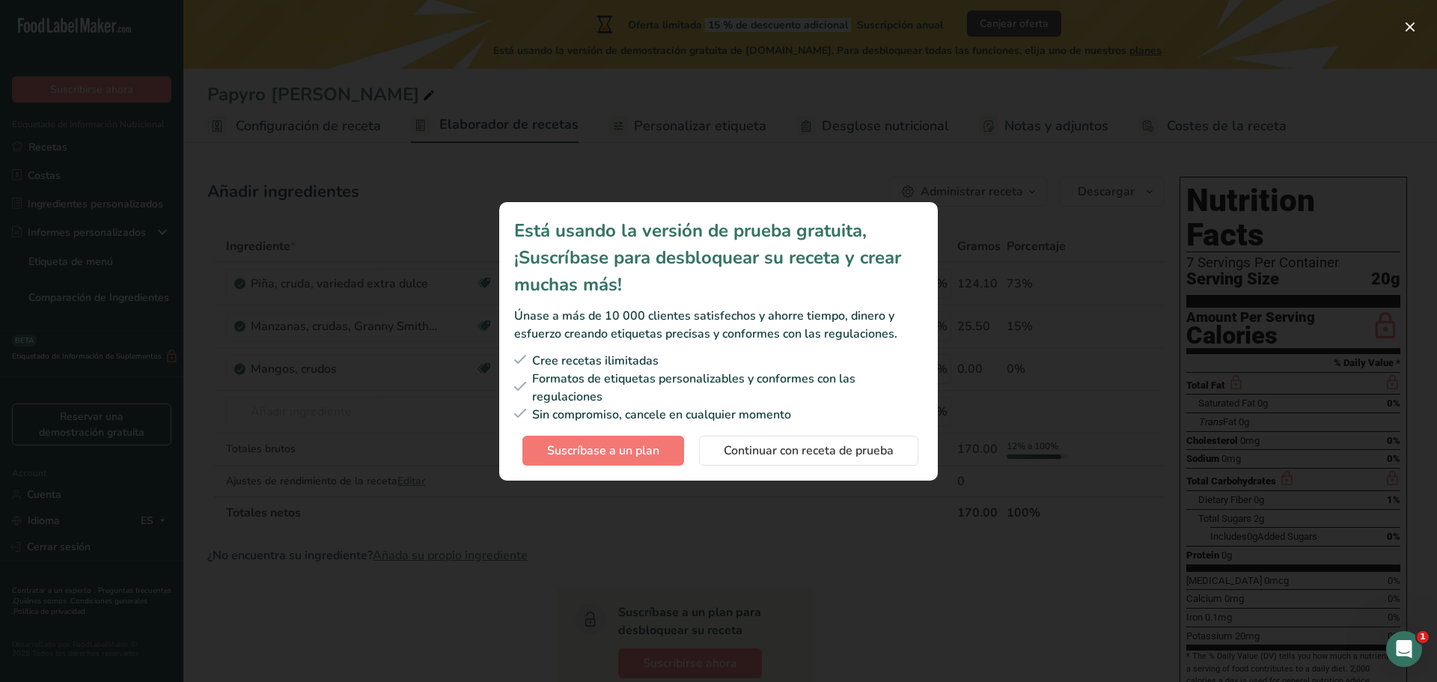
click at [564, 537] on div "Subscription modal" at bounding box center [718, 341] width 1437 height 682
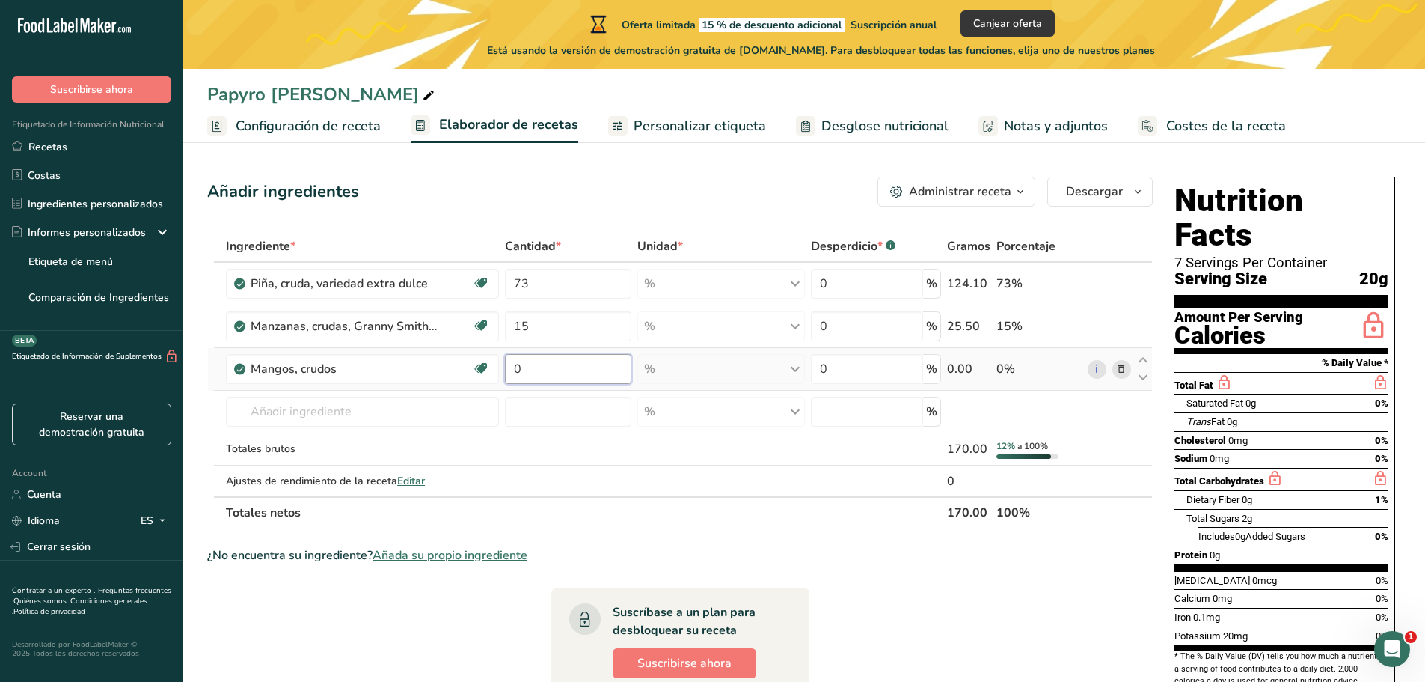
drag, startPoint x: 577, startPoint y: 367, endPoint x: 504, endPoint y: 372, distance: 72.7
click at [505, 372] on input "0" at bounding box center [568, 369] width 126 height 30
type input "12"
click at [834, 540] on section "Ingrediente * Cantidad * Unidad * Desperdicio * .a-a{fill:#347362;}.b-a{fill:#f…" at bounding box center [680, 625] width 946 height 791
drag, startPoint x: 1271, startPoint y: 248, endPoint x: 1183, endPoint y: 224, distance: 91.5
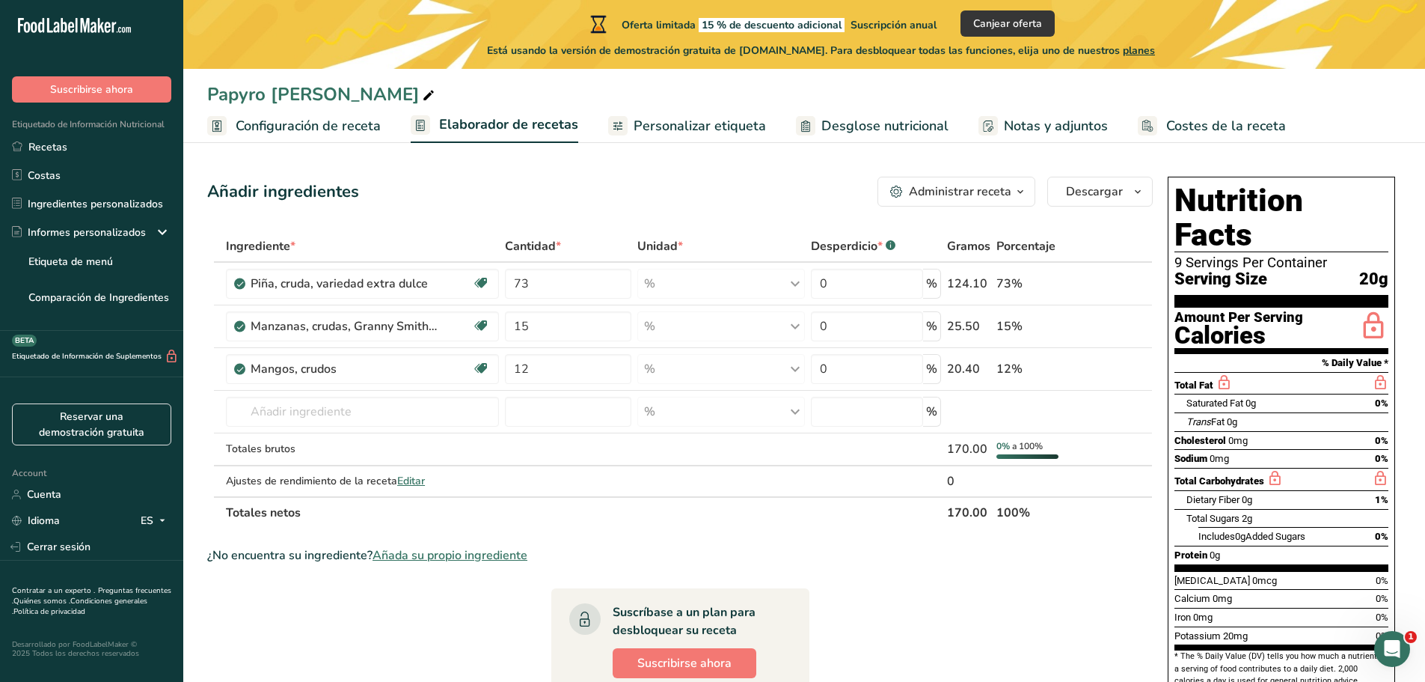
click at [1194, 230] on section "Nutrition Facts 9 Servings Per Container Serving Size 20g" at bounding box center [1282, 245] width 214 height 124
click at [1175, 255] on div "9 Servings Per Container" at bounding box center [1282, 262] width 214 height 15
drag, startPoint x: 1175, startPoint y: 227, endPoint x: 1276, endPoint y: 248, distance: 103.0
click at [1276, 248] on section "Nutrition Facts 9 Servings Per Container Serving Size 20g" at bounding box center [1282, 245] width 214 height 124
click at [1005, 201] on button "Administrar receta" at bounding box center [957, 192] width 158 height 30
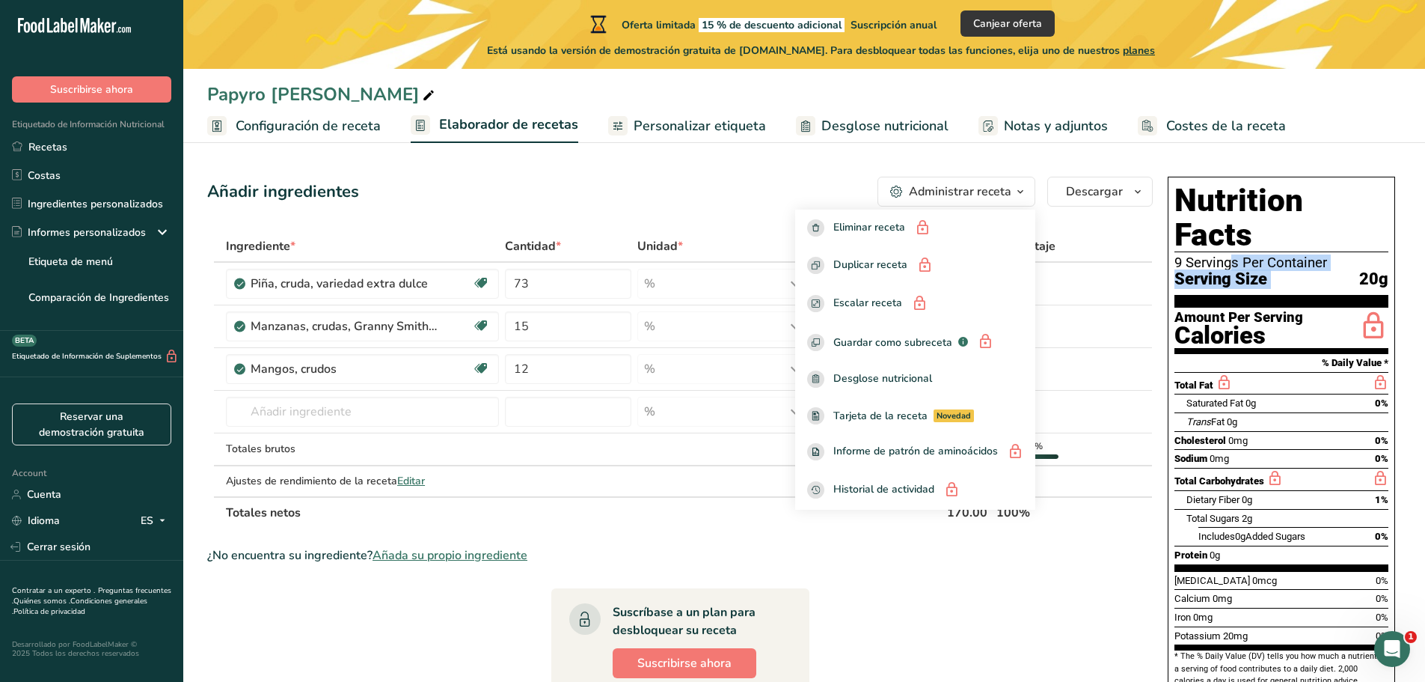
click at [1009, 194] on div "Administrar receta" at bounding box center [960, 192] width 103 height 18
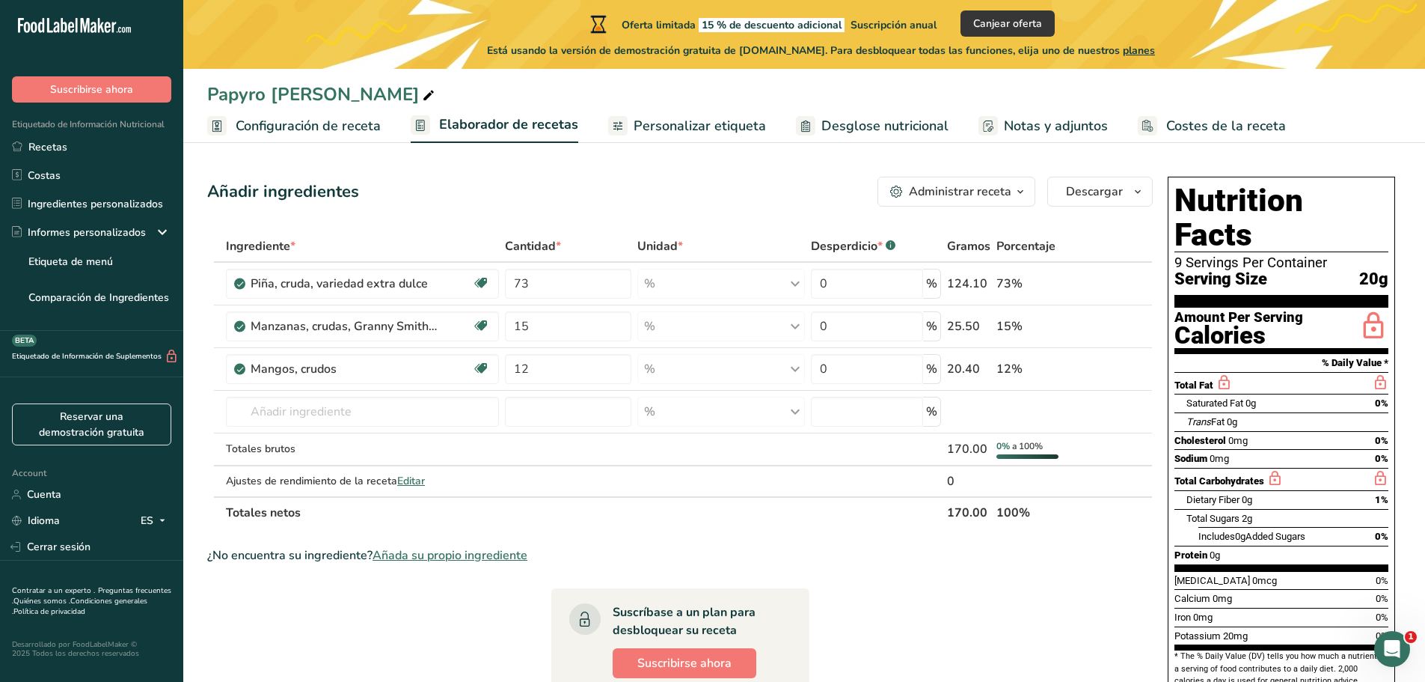
click at [777, 175] on div "Añadir ingredientes Administrar receta Eliminar receta Duplicar receta Escalar …" at bounding box center [684, 608] width 955 height 875
click at [337, 125] on span "Configuración de receta" at bounding box center [308, 126] width 145 height 20
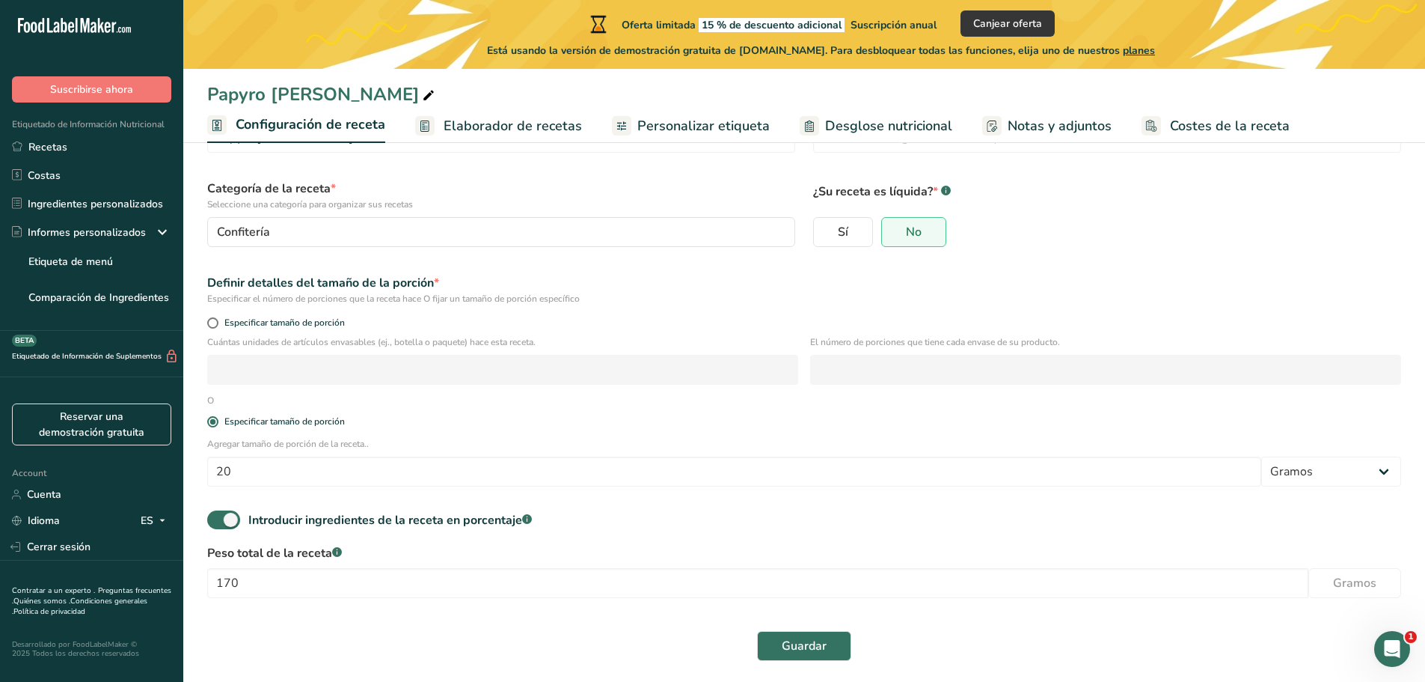
scroll to position [90, 0]
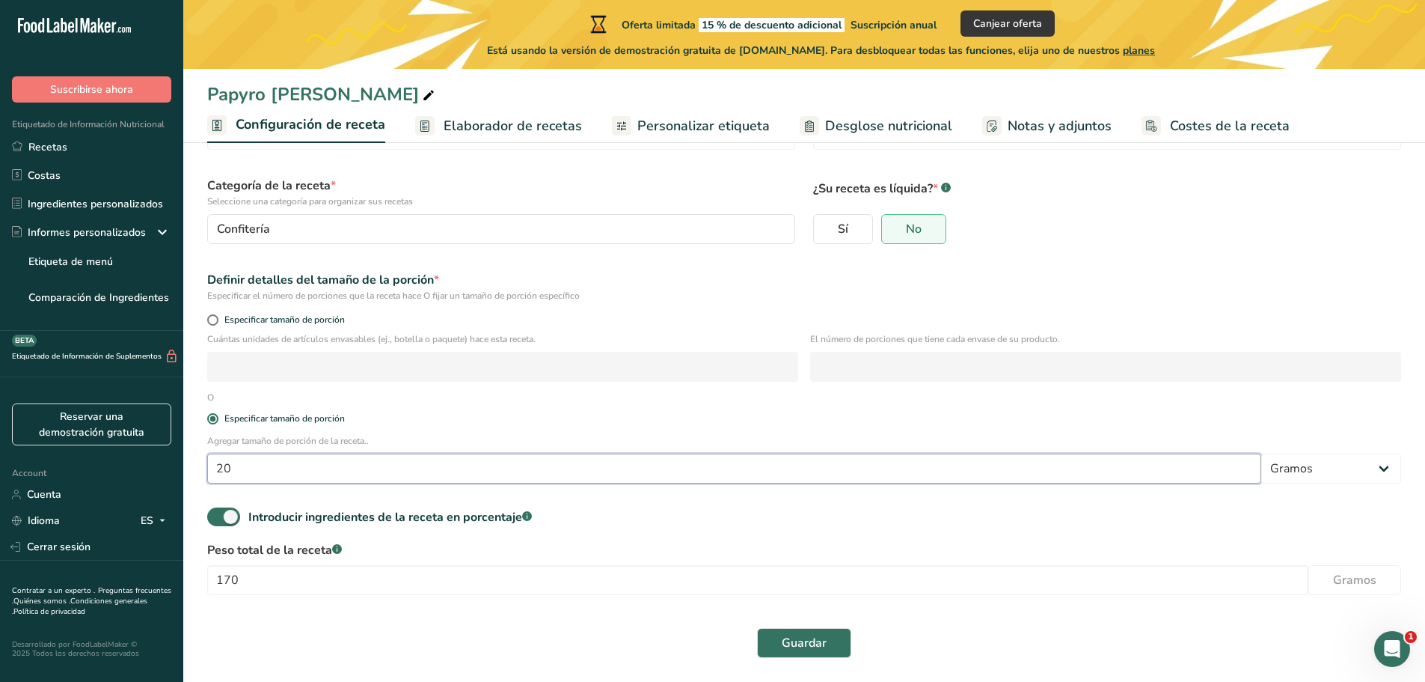
drag, startPoint x: 251, startPoint y: 468, endPoint x: 204, endPoint y: 462, distance: 47.4
click at [203, 462] on div "Agregar tamaño de porción de la receta.. 20 Gramos kg mg mcg libras onza litro …" at bounding box center [804, 463] width 1212 height 58
type input "100"
click at [210, 319] on span at bounding box center [212, 319] width 11 height 11
click at [210, 319] on input "Especificar tamaño de porción" at bounding box center [212, 320] width 10 height 10
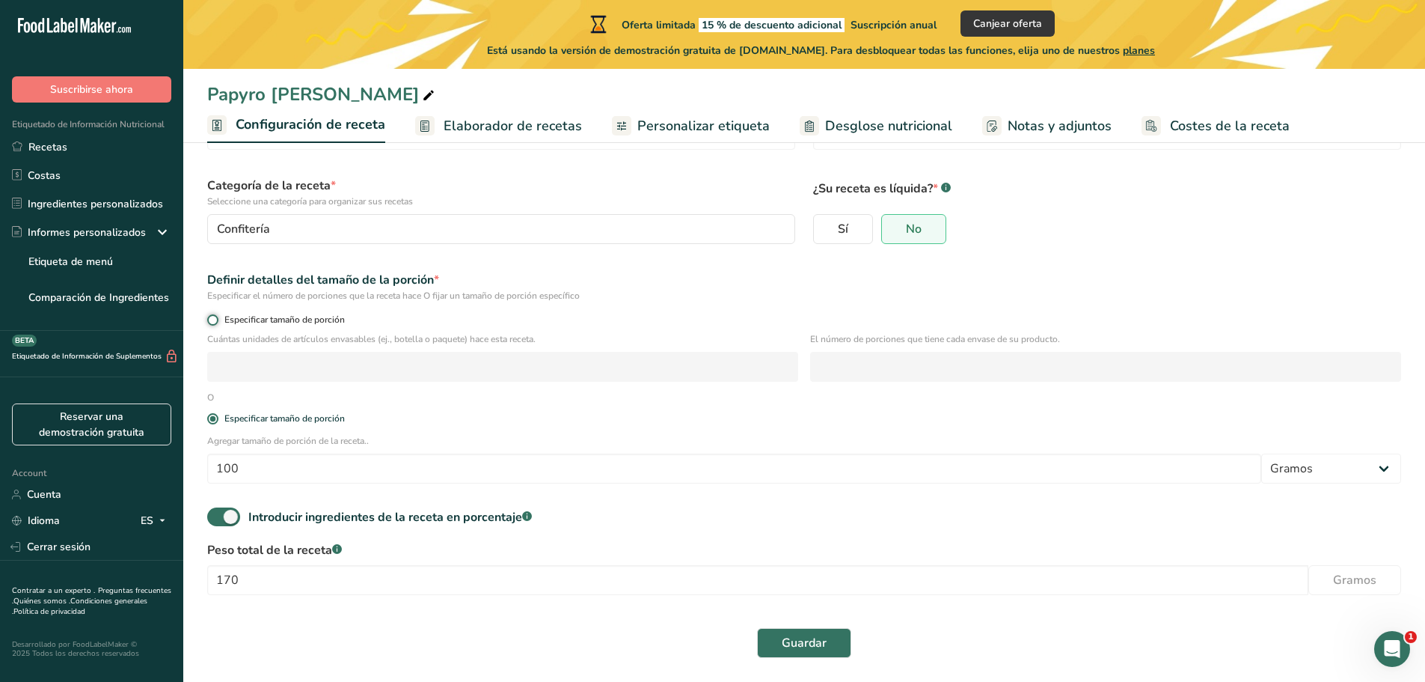
radio input "true"
radio input "false"
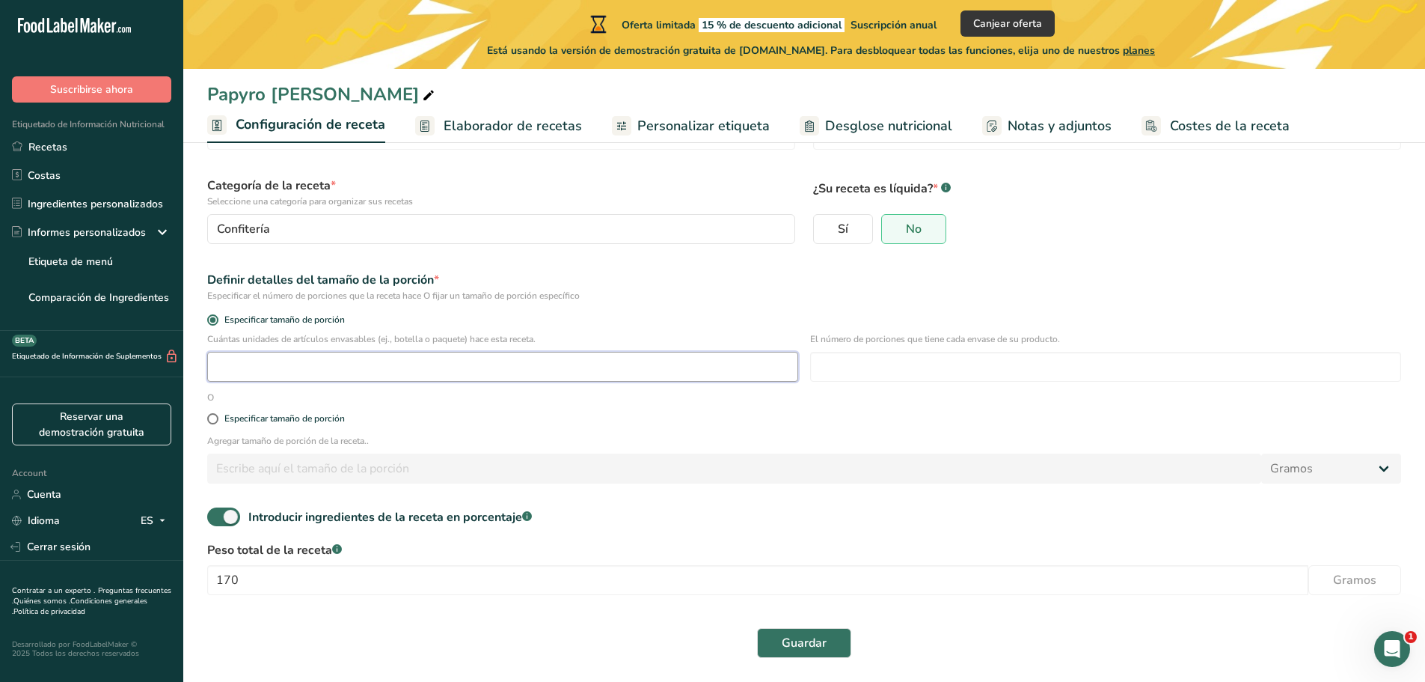
click at [367, 369] on input "number" at bounding box center [502, 367] width 591 height 30
type input "16"
click at [444, 419] on label "Especificar tamaño de porción" at bounding box center [804, 418] width 1194 height 11
click at [217, 419] on input "Especificar tamaño de porción" at bounding box center [212, 419] width 10 height 10
radio input "true"
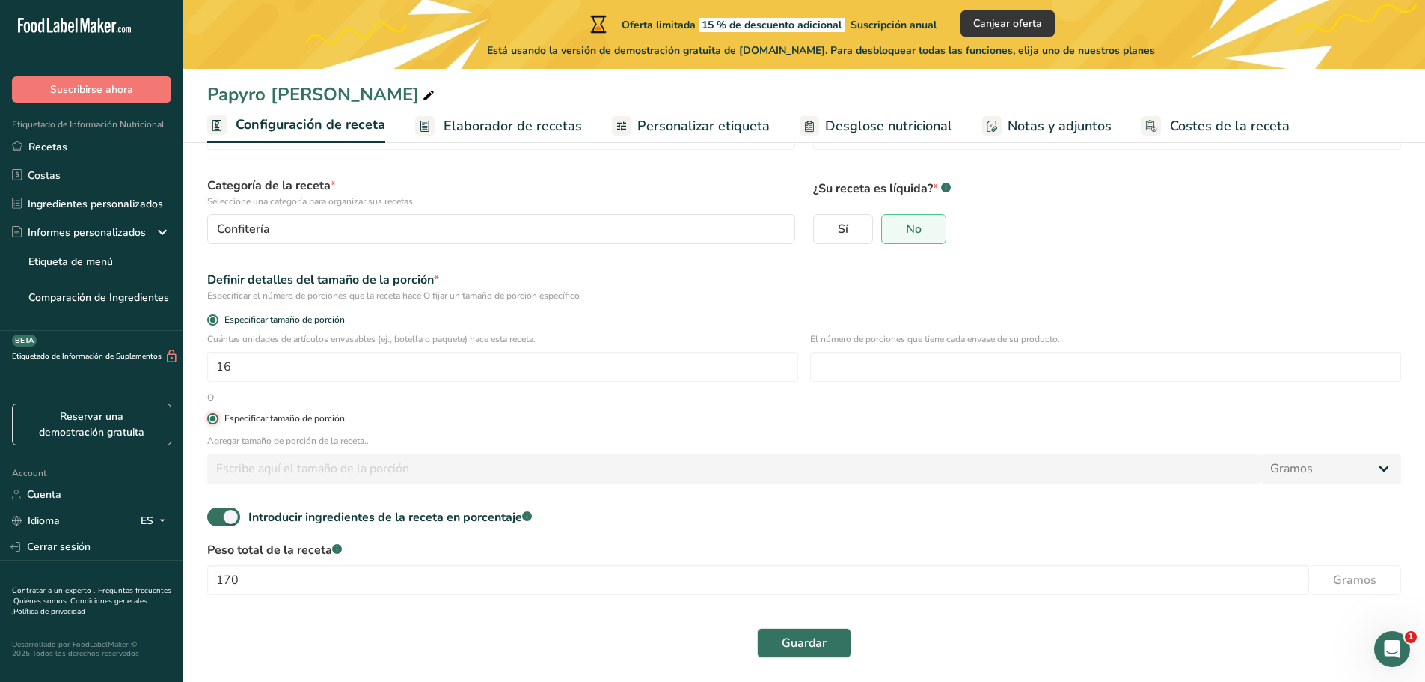
radio input "false"
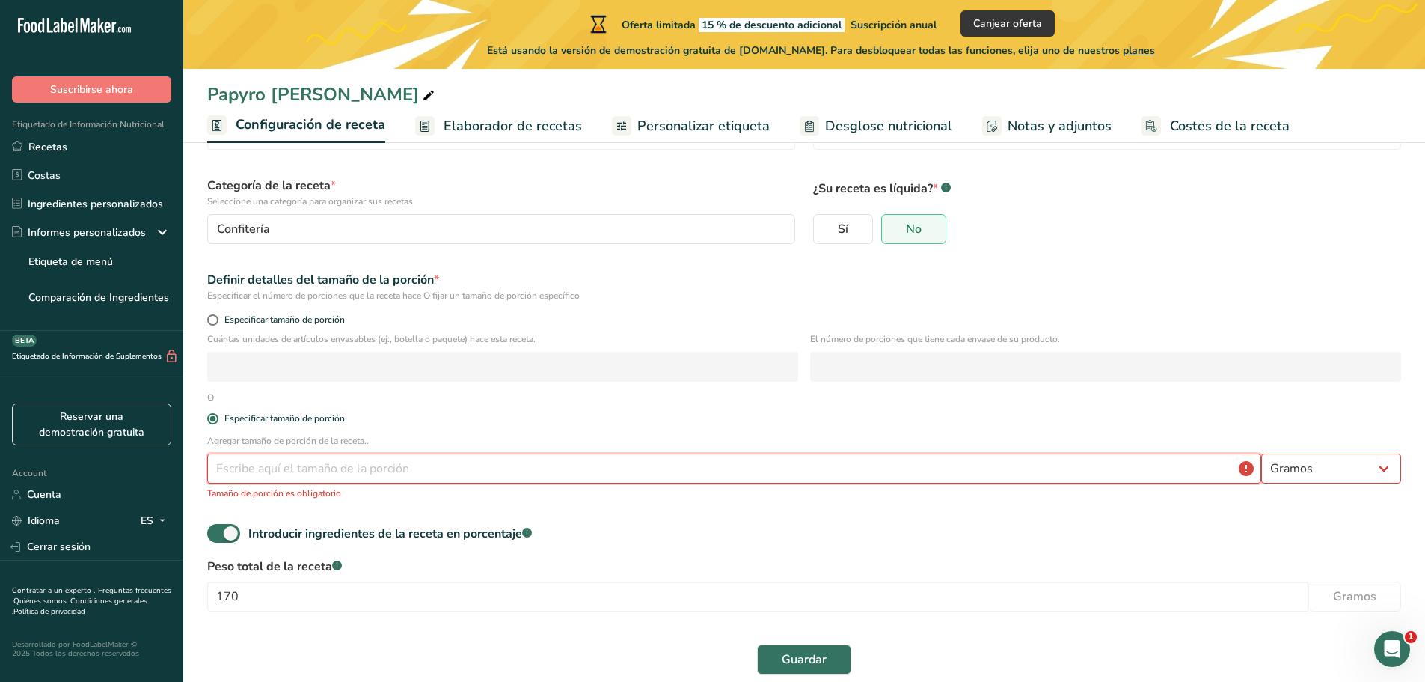
click at [309, 476] on input "number" at bounding box center [734, 468] width 1054 height 30
click at [306, 477] on input "number" at bounding box center [734, 468] width 1054 height 30
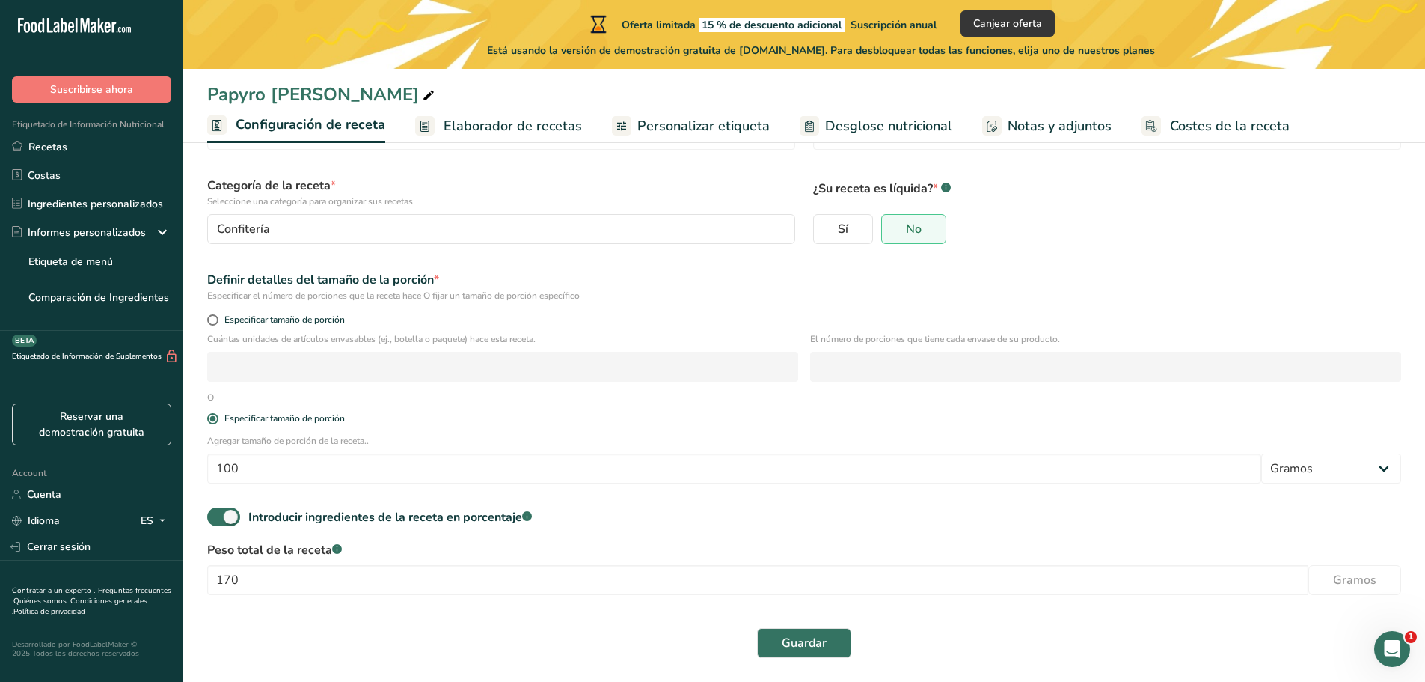
click at [647, 528] on div "Introducir ingredientes de la receta en porcentaje .a-a{fill:#347362;}.b-a{fill…" at bounding box center [804, 522] width 1212 height 31
drag, startPoint x: 274, startPoint y: 469, endPoint x: -38, endPoint y: 487, distance: 312.6
click at [0, 487] on html ".a-20{fill:#fff;} Suscribirse ahora Etiquetado de Información Nutricional Recet…" at bounding box center [712, 295] width 1425 height 771
type input "20"
click at [331, 636] on div "Guardar" at bounding box center [804, 643] width 1194 height 30
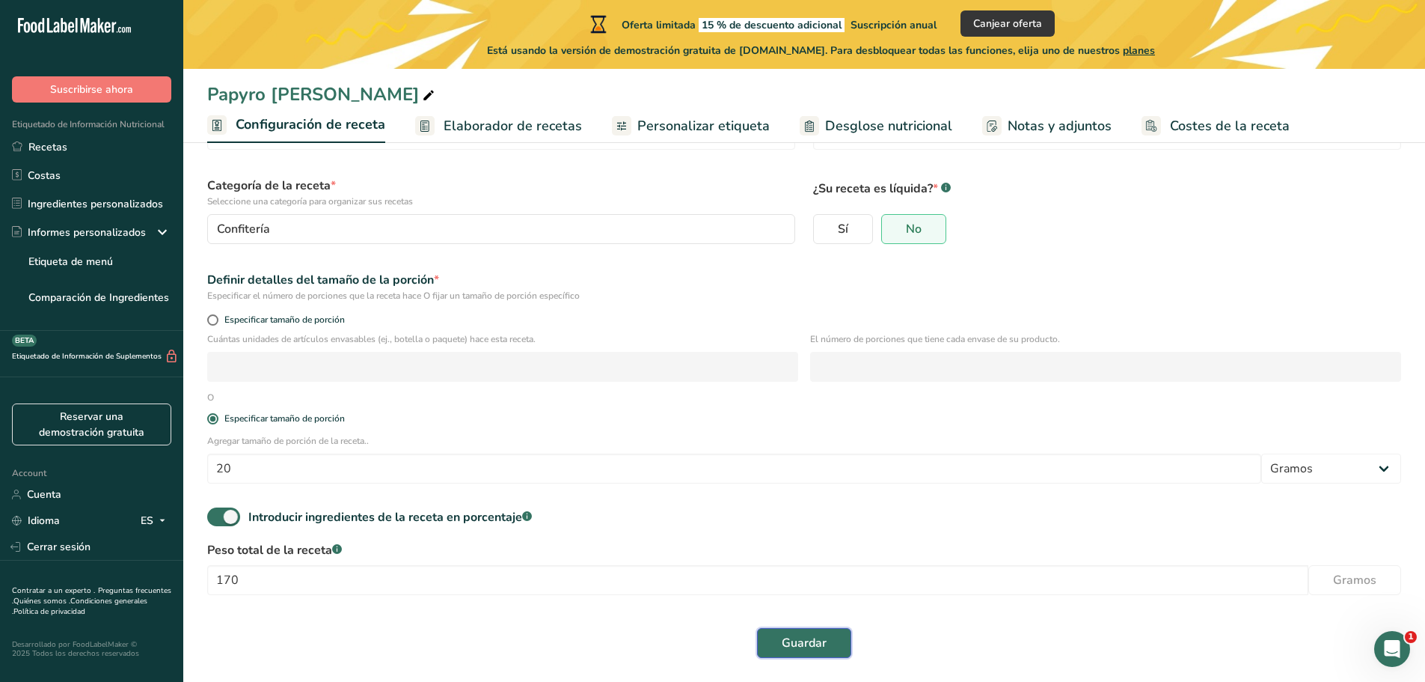
click at [825, 644] on span "Guardar" at bounding box center [804, 643] width 45 height 18
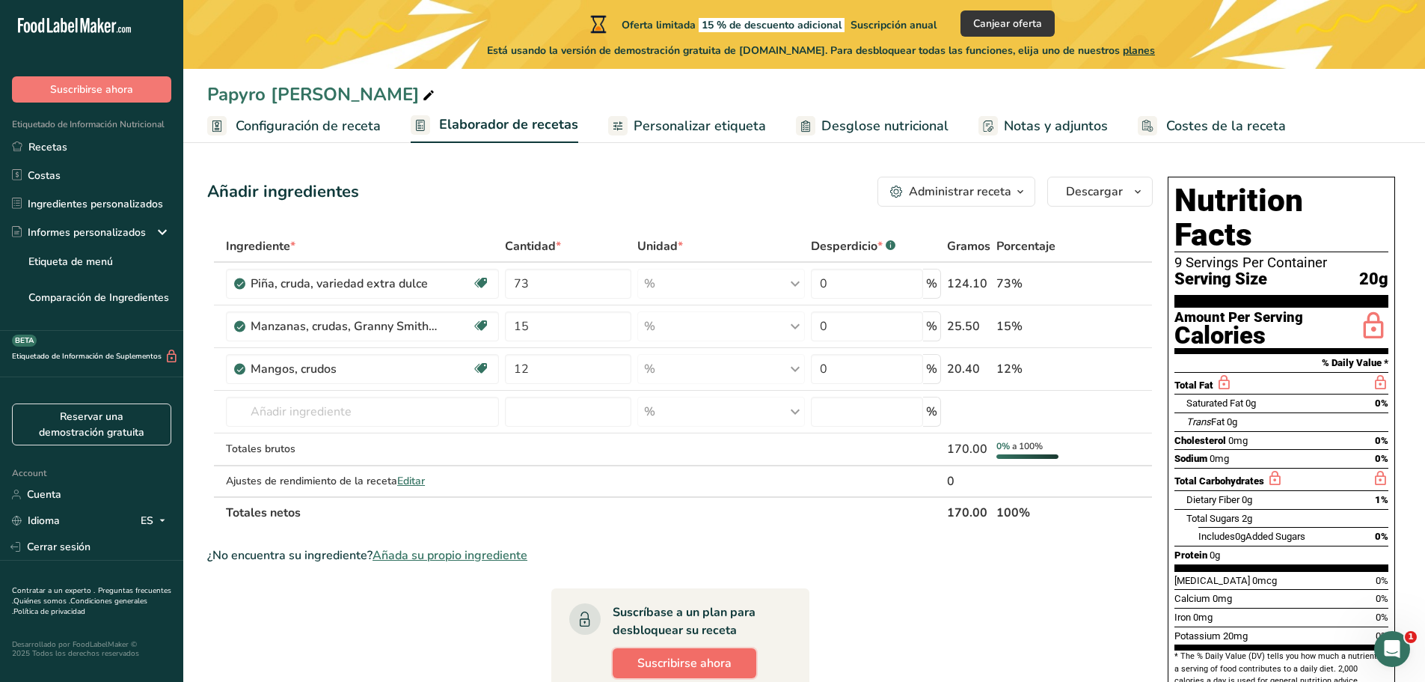
click at [701, 666] on span "Suscribirse ahora" at bounding box center [685, 663] width 94 height 18
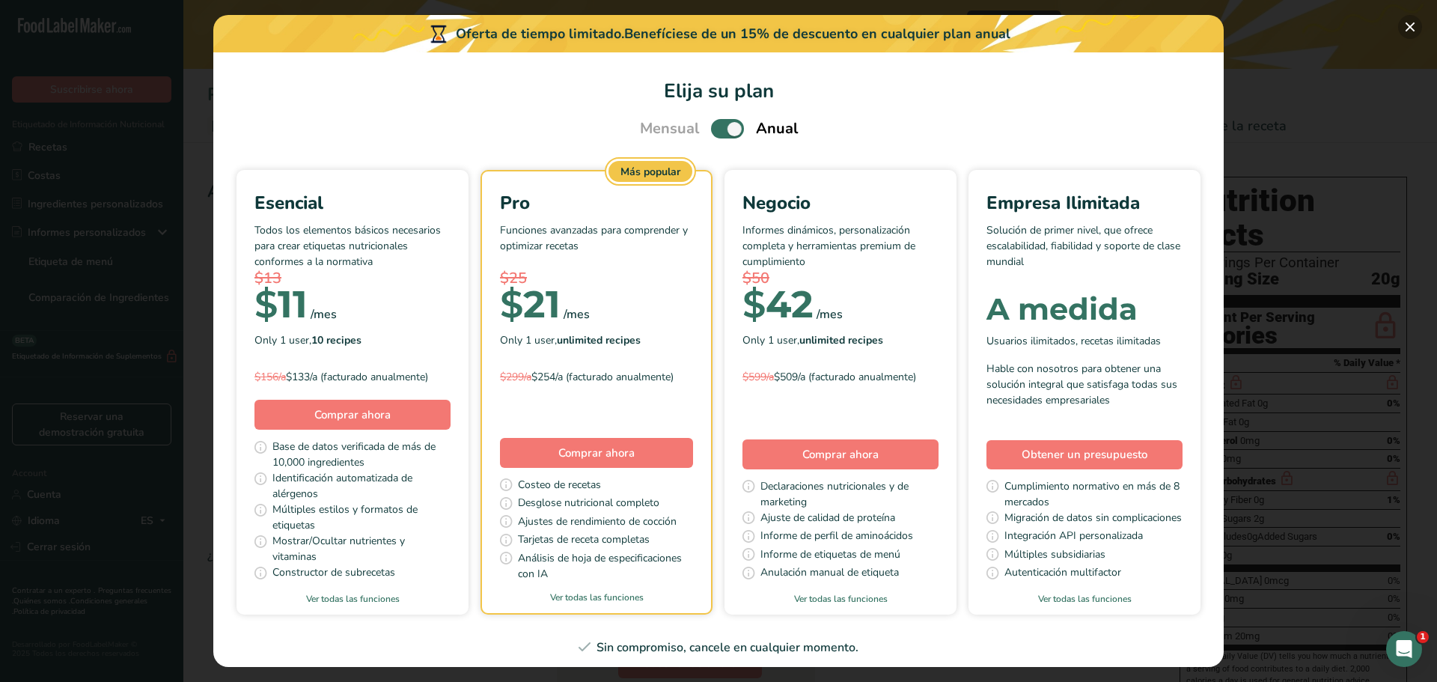
click at [1406, 31] on button "Pick Your Pricing Plan Modal" at bounding box center [1410, 27] width 24 height 24
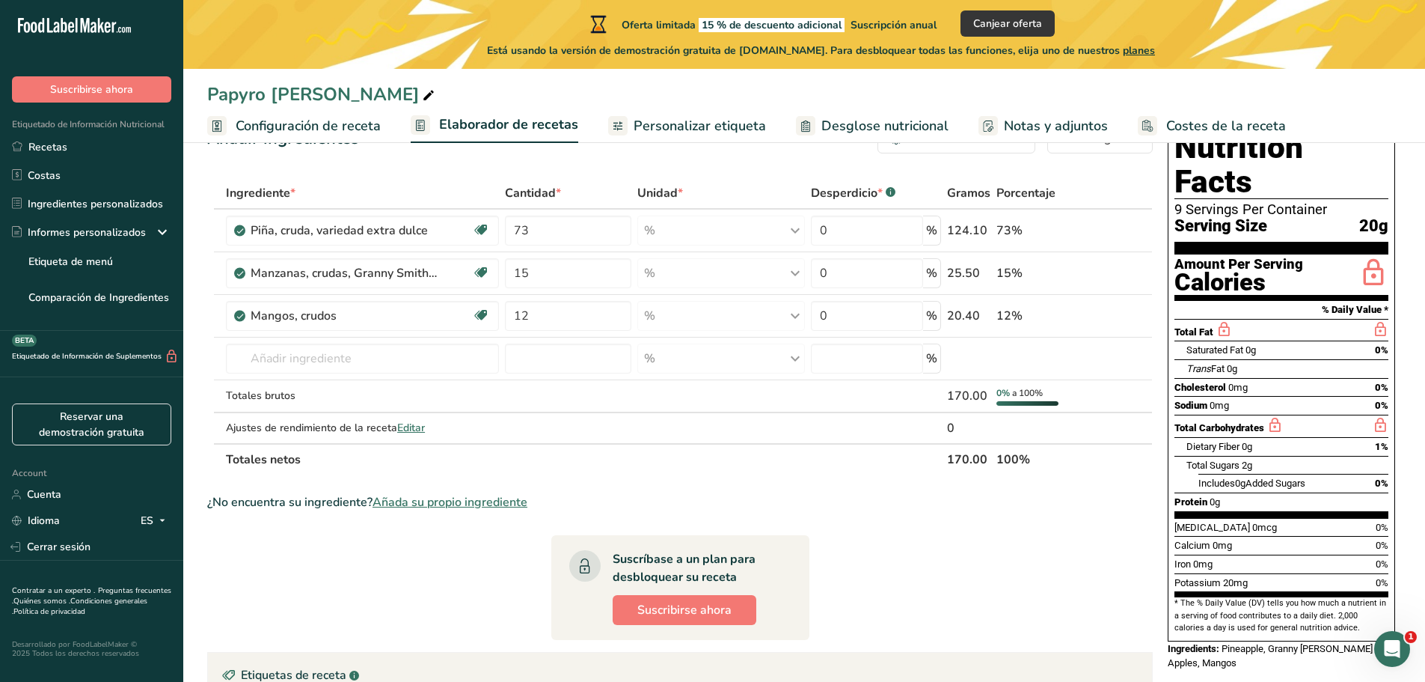
scroll to position [13, 0]
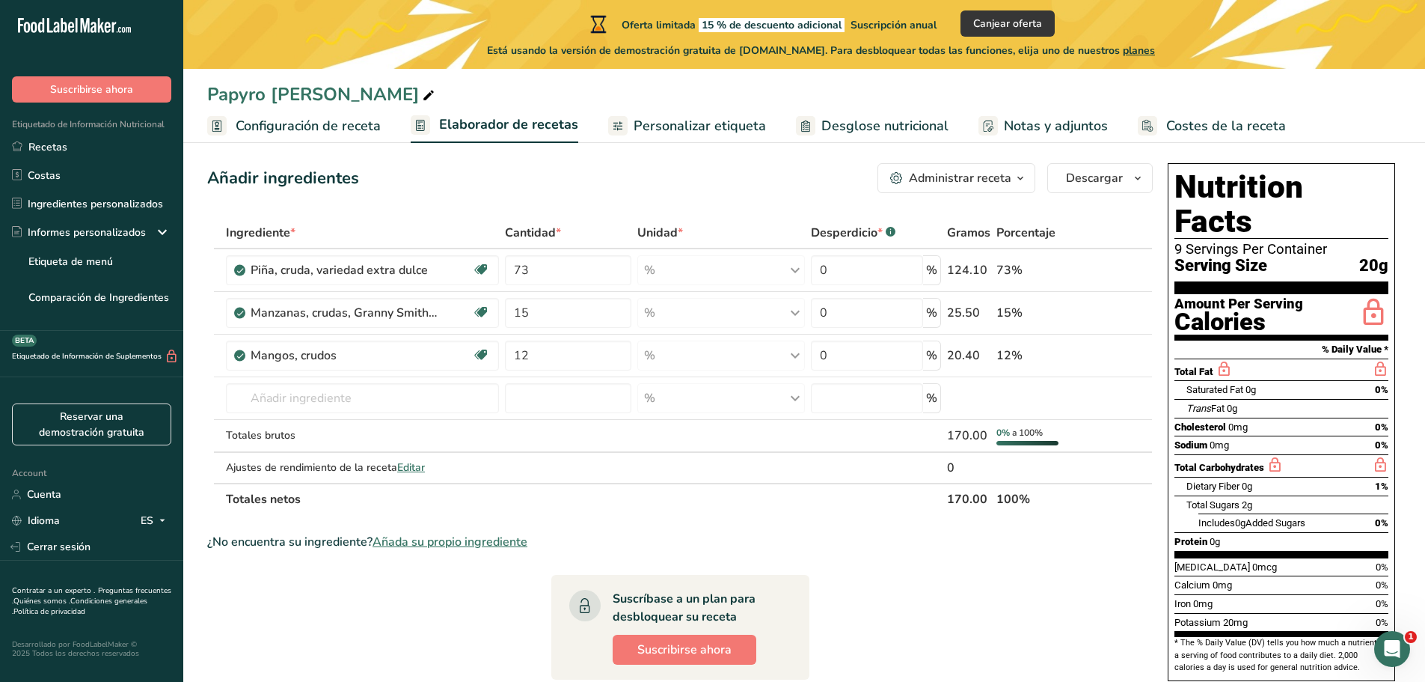
drag, startPoint x: 1175, startPoint y: 188, endPoint x: 1399, endPoint y: 184, distance: 223.8
click at [1399, 184] on div "Nutrition Facts 9 Servings Per Container Serving Size 20g Amount Per Serving Ca…" at bounding box center [1281, 436] width 239 height 559
copy h1 "Nutrition Facts"
click at [1101, 180] on span "Descargar" at bounding box center [1094, 178] width 57 height 18
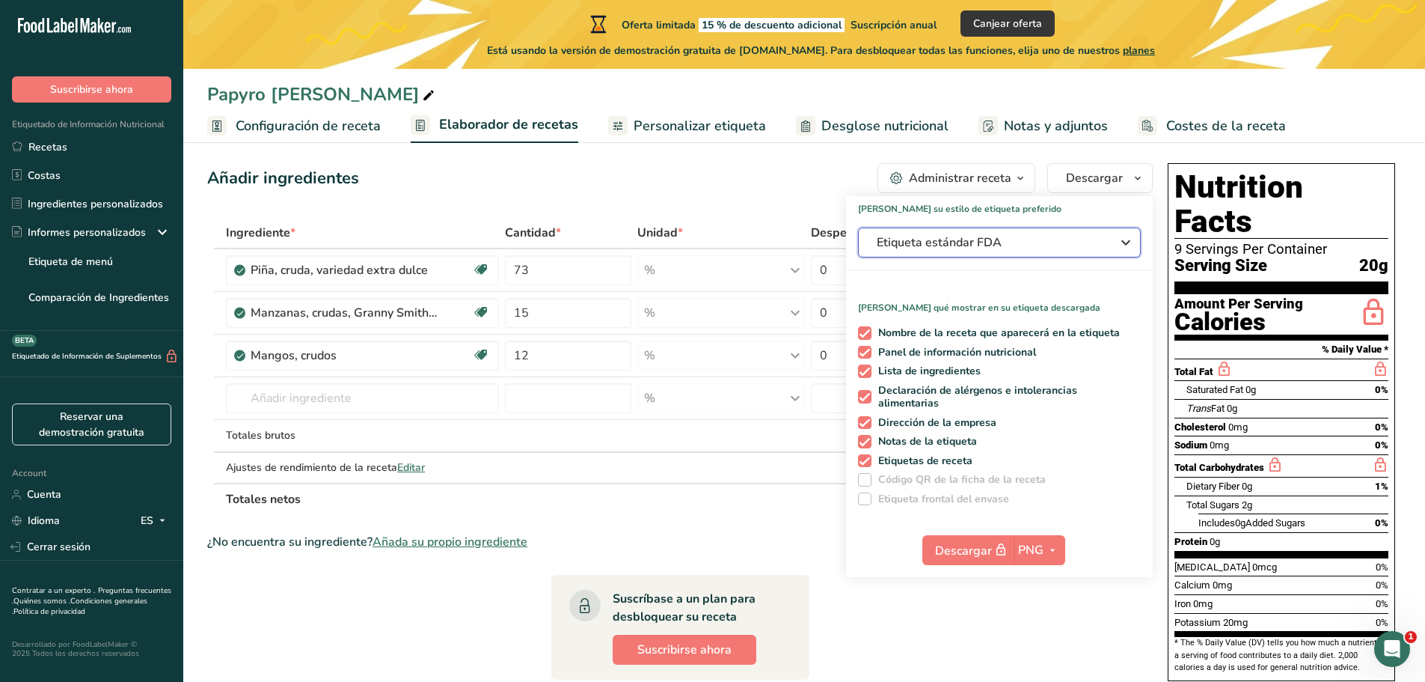
click at [1073, 243] on span "Etiqueta estándar FDA" at bounding box center [989, 242] width 224 height 18
